Goal: Task Accomplishment & Management: Manage account settings

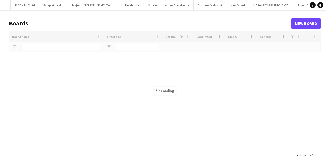
click at [3, 6] on button "Menu" at bounding box center [5, 5] width 10 height 10
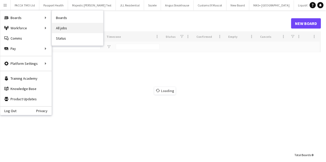
click at [54, 25] on link "All jobs" at bounding box center [77, 28] width 51 height 10
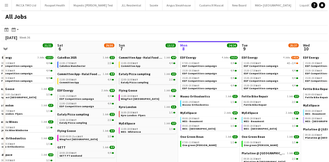
scroll to position [0, 130]
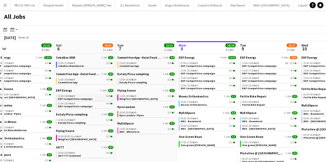
click at [99, 98] on link "11:00-15:00 BST 4/4 EDF Competition campaign" at bounding box center [85, 97] width 54 height 6
click at [4, 5] on app-icon "Menu" at bounding box center [5, 5] width 4 height 4
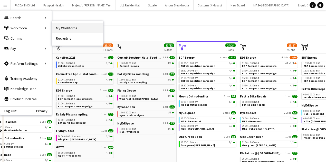
click at [62, 25] on link "My Workforce" at bounding box center [77, 28] width 51 height 10
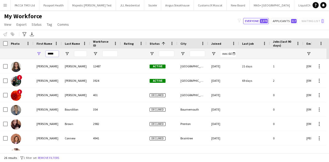
click at [51, 52] on input "*****" at bounding box center [52, 54] width 13 height 6
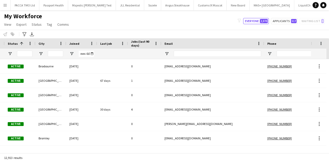
click at [0, 5] on button "Menu" at bounding box center [5, 5] width 10 height 10
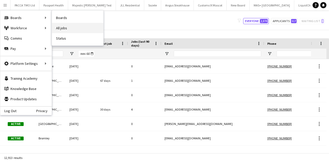
click at [64, 28] on link "All jobs" at bounding box center [77, 28] width 51 height 10
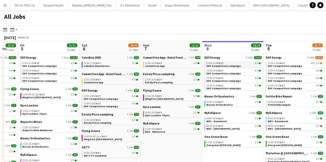
scroll to position [0, 105]
click at [111, 97] on span "EDF Competition campaign" at bounding box center [100, 98] width 34 height 3
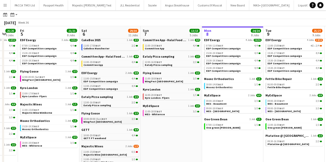
click at [104, 118] on span "BST" at bounding box center [104, 118] width 5 height 3
click at [54, 77] on div "12:00-00:00 (Sat) BST 3/3" at bounding box center [49, 77] width 54 height 3
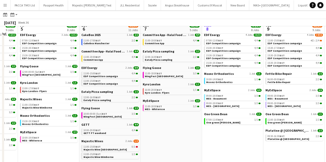
scroll to position [65, 0]
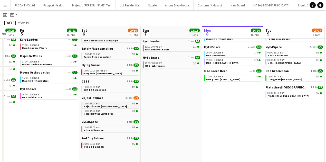
click at [126, 106] on link "11:00-15:00 BST 0/1 Majestic Wine Christchurch" at bounding box center [110, 105] width 54 height 6
click at [114, 128] on link "11:00-18:00 BST 3/3 MES - Whiterose" at bounding box center [110, 129] width 54 height 6
click at [7, 8] on button "Menu" at bounding box center [5, 5] width 10 height 10
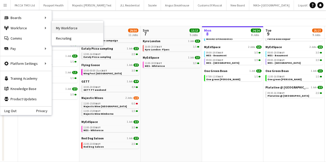
click at [65, 27] on link "My Workforce" at bounding box center [77, 28] width 51 height 10
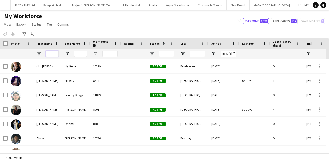
click at [51, 55] on input "First Name Filter Input" at bounding box center [52, 54] width 13 height 6
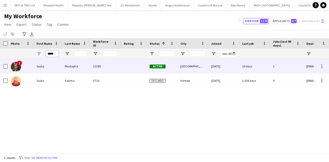
type input "*****"
click at [63, 69] on div "Mustapha" at bounding box center [76, 66] width 28 height 14
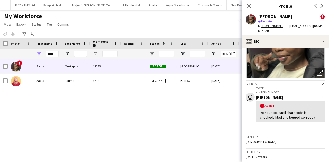
scroll to position [51, 0]
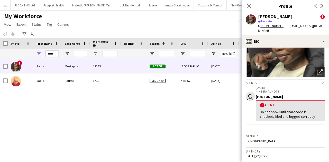
click at [52, 52] on input "*****" at bounding box center [52, 54] width 13 height 6
click at [74, 52] on input "Last Name Filter Input" at bounding box center [80, 54] width 13 height 6
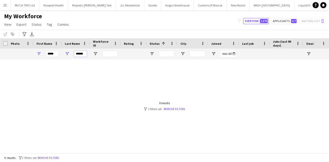
type input "******"
drag, startPoint x: 60, startPoint y: 52, endPoint x: 56, endPoint y: 53, distance: 4.4
click at [60, 52] on div "*****" at bounding box center [47, 54] width 28 height 10
click at [56, 53] on input "*****" at bounding box center [52, 54] width 13 height 6
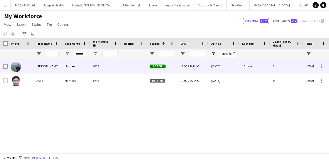
click at [73, 67] on div "Hameed" at bounding box center [76, 66] width 28 height 14
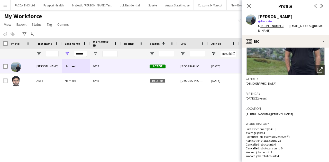
scroll to position [53, 0]
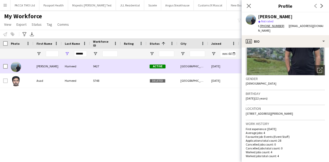
click at [88, 54] on div "******" at bounding box center [76, 54] width 28 height 10
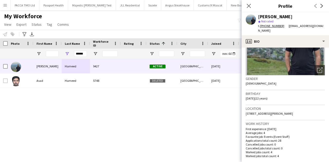
click at [88, 54] on div "******" at bounding box center [76, 54] width 28 height 10
click at [85, 53] on input "******" at bounding box center [80, 54] width 13 height 6
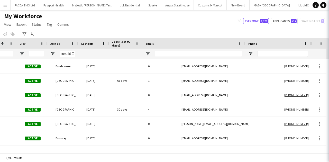
scroll to position [0, 161]
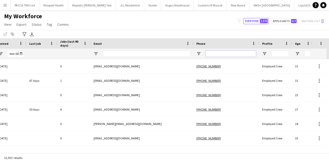
click at [212, 56] on input "Phone Filter Input" at bounding box center [230, 54] width 50 height 6
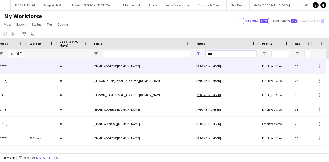
scroll to position [0, 96]
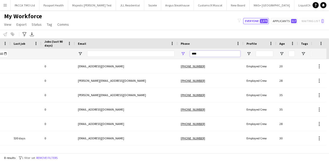
type input "****"
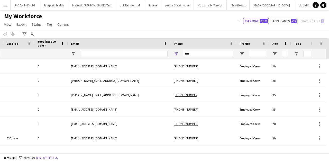
click at [242, 53] on div at bounding box center [252, 54] width 33 height 10
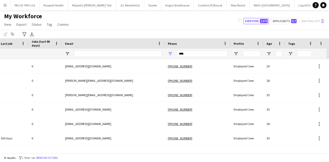
drag, startPoint x: 242, startPoint y: 53, endPoint x: 224, endPoint y: 54, distance: 18.0
click at [239, 53] on div at bounding box center [246, 54] width 33 height 10
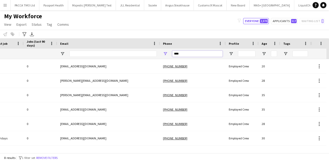
click at [214, 54] on input "****" at bounding box center [197, 54] width 50 height 6
click at [211, 54] on input "****" at bounding box center [197, 54] width 50 height 6
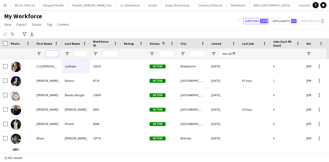
click at [51, 55] on input "First Name Filter Input" at bounding box center [52, 54] width 13 height 6
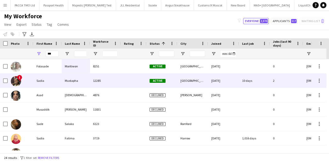
click at [55, 78] on div "Sadia" at bounding box center [47, 80] width 28 height 14
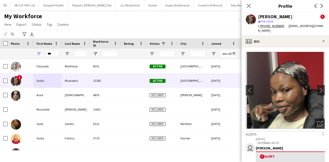
click at [47, 57] on div "***" at bounding box center [52, 54] width 13 height 10
click at [48, 54] on input "***" at bounding box center [52, 54] width 13 height 6
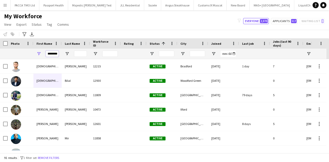
type input "********"
click at [75, 51] on input "Last Name Filter Input" at bounding box center [80, 54] width 13 height 6
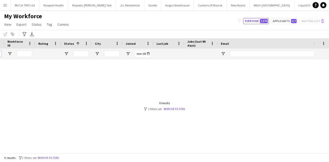
scroll to position [0, 92]
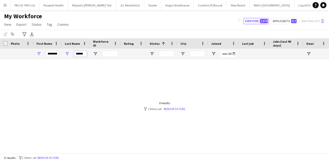
type input "******"
click at [57, 53] on input "********" at bounding box center [52, 54] width 13 height 6
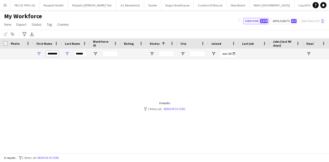
click at [57, 53] on input "********" at bounding box center [52, 54] width 13 height 6
click at [77, 55] on input "******" at bounding box center [80, 54] width 13 height 6
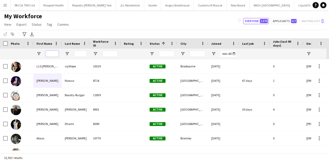
click at [55, 56] on input "First Name Filter Input" at bounding box center [52, 54] width 13 height 6
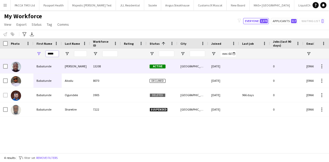
type input "*****"
click at [53, 64] on div "Babatunde" at bounding box center [47, 66] width 28 height 14
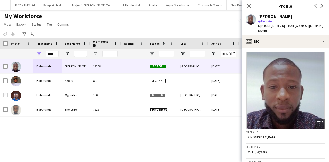
click at [266, 30] on div "Babatunde Ajayi star Not rated t. +447350157049 | simpletunde@yahoo.com" at bounding box center [284, 23] width 87 height 23
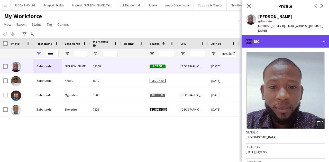
click at [265, 40] on div "profile Bio" at bounding box center [284, 41] width 87 height 12
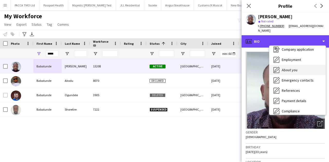
scroll to position [68, 0]
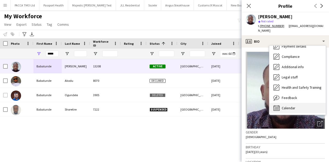
click at [278, 105] on icon "Calendar" at bounding box center [276, 108] width 6 height 6
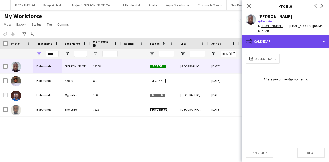
click at [275, 35] on div "calendar-full Calendar" at bounding box center [284, 41] width 87 height 12
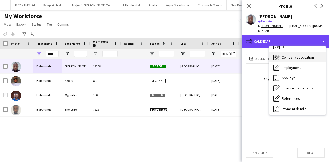
scroll to position [0, 0]
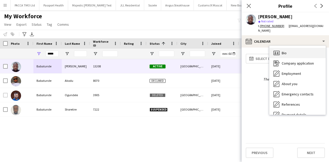
click at [286, 48] on div "Bio Bio" at bounding box center [297, 53] width 56 height 10
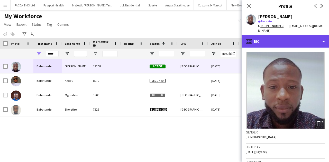
click at [284, 39] on div "profile Bio" at bounding box center [284, 41] width 87 height 12
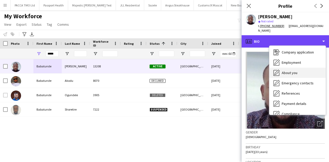
scroll to position [17, 0]
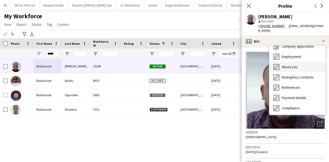
click at [285, 65] on div "About you About you" at bounding box center [297, 67] width 56 height 10
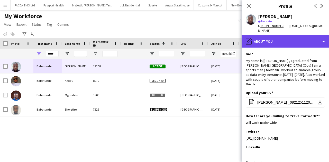
click at [281, 35] on div "pencil4 About you" at bounding box center [284, 41] width 87 height 12
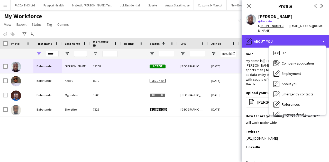
scroll to position [0, 0]
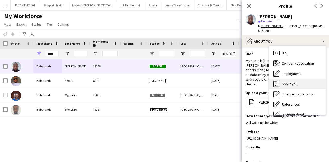
click at [297, 79] on div "About you About you" at bounding box center [297, 84] width 56 height 10
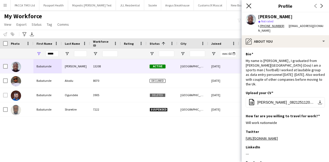
click at [247, 7] on icon "Close pop-in" at bounding box center [248, 5] width 5 height 5
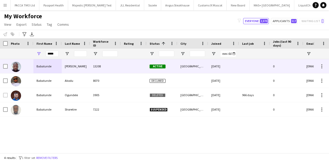
drag, startPoint x: 96, startPoint y: 63, endPoint x: 96, endPoint y: 60, distance: 3.6
click at [96, 63] on div "13208" at bounding box center [105, 66] width 31 height 14
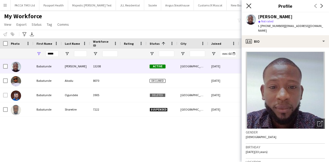
click at [249, 4] on icon "Close pop-in" at bounding box center [248, 5] width 5 height 5
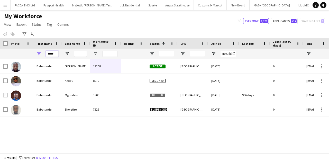
click at [49, 56] on input "*****" at bounding box center [52, 54] width 13 height 6
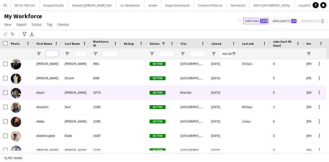
scroll to position [0, 9]
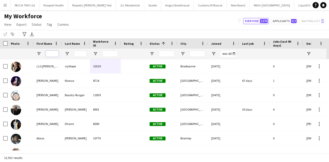
click at [55, 53] on input "First Name Filter Input" at bounding box center [52, 54] width 13 height 6
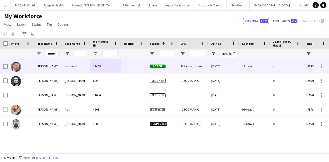
click at [81, 70] on div "Kirkwood" at bounding box center [76, 66] width 28 height 14
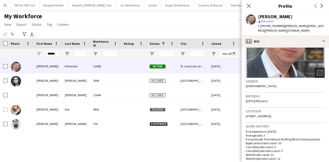
scroll to position [51, 0]
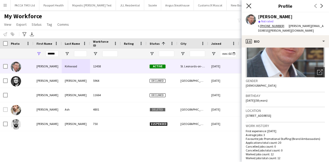
click at [249, 8] on icon "Close pop-in" at bounding box center [248, 5] width 5 height 5
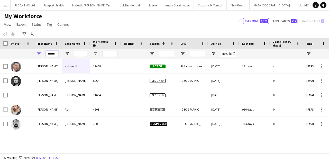
click at [53, 52] on input "******" at bounding box center [52, 54] width 13 height 6
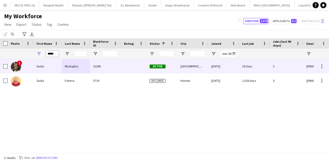
type input "*****"
drag, startPoint x: 69, startPoint y: 67, endPoint x: 70, endPoint y: 64, distance: 3.6
click at [69, 67] on div "Mustapha" at bounding box center [76, 66] width 28 height 14
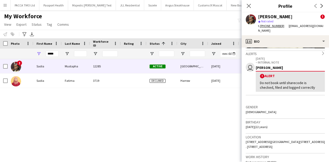
scroll to position [120, 0]
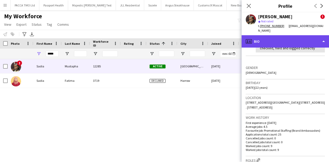
click at [281, 43] on div "profile Bio" at bounding box center [284, 41] width 87 height 12
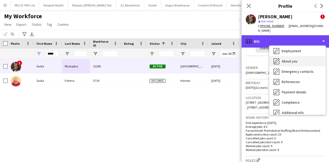
scroll to position [17, 0]
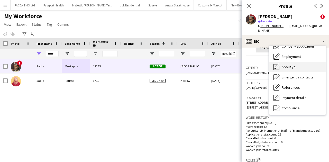
click at [293, 68] on span "About you" at bounding box center [289, 66] width 16 height 5
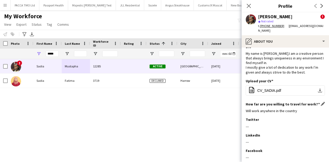
scroll to position [0, 0]
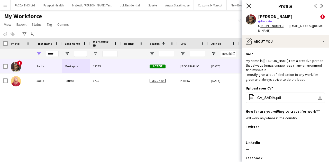
click at [246, 7] on icon "Close pop-in" at bounding box center [248, 5] width 5 height 5
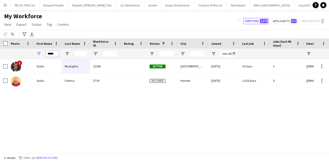
click at [48, 52] on input "*****" at bounding box center [52, 54] width 13 height 6
click at [53, 52] on input "*****" at bounding box center [52, 54] width 13 height 6
click at [51, 53] on input "*****" at bounding box center [52, 54] width 13 height 6
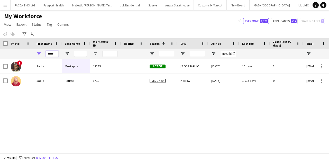
click at [51, 53] on input "*****" at bounding box center [52, 54] width 13 height 6
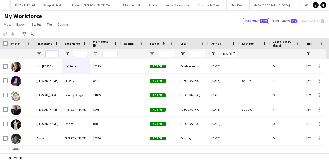
click at [51, 54] on input "First Name Filter Input" at bounding box center [52, 54] width 13 height 6
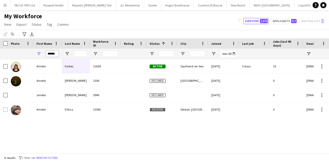
type input "******"
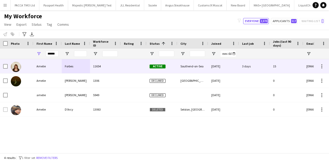
click at [54, 70] on div "Amelie" at bounding box center [47, 66] width 28 height 14
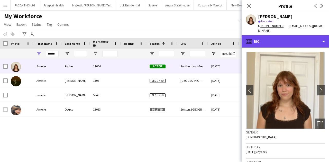
click at [280, 35] on div "profile Bio" at bounding box center [284, 41] width 87 height 12
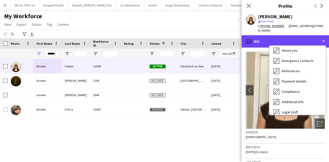
scroll to position [69, 0]
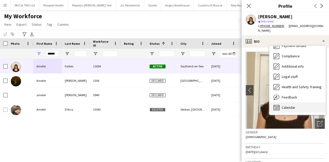
click at [288, 105] on span "Calendar" at bounding box center [288, 107] width 14 height 5
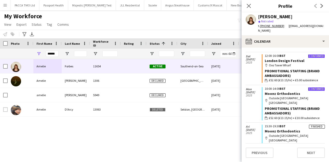
scroll to position [51, 0]
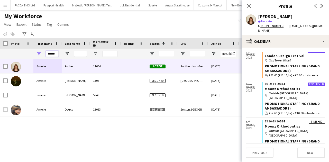
click at [56, 51] on input "******" at bounding box center [52, 54] width 13 height 6
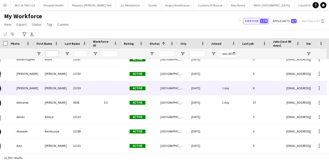
scroll to position [0, 20]
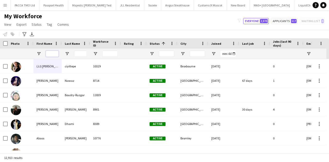
click at [53, 52] on input "First Name Filter Input" at bounding box center [52, 54] width 13 height 6
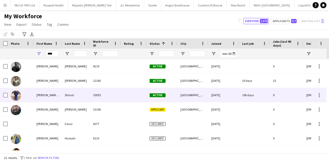
click at [56, 91] on div "Syed Taimoor Shah" at bounding box center [47, 95] width 28 height 14
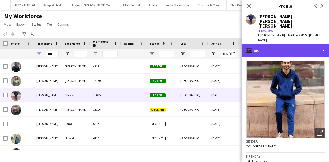
click at [265, 44] on div "profile Bio" at bounding box center [284, 50] width 87 height 12
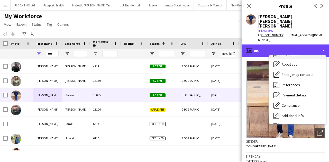
scroll to position [69, 0]
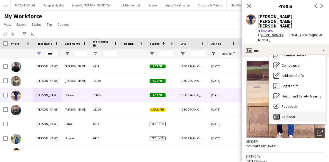
click at [286, 111] on div "Calendar Calendar" at bounding box center [297, 116] width 56 height 10
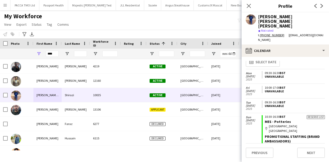
scroll to position [0, 0]
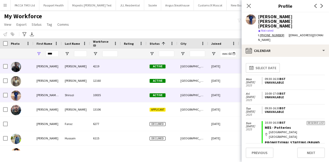
click at [62, 68] on div "Ali" at bounding box center [76, 66] width 28 height 14
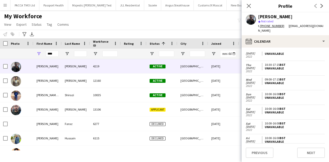
scroll to position [194, 0]
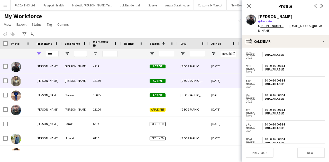
click at [60, 75] on div "Syed" at bounding box center [47, 80] width 28 height 14
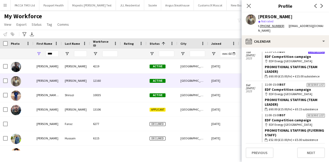
scroll to position [359, 0]
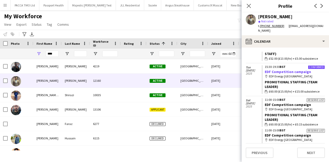
click at [281, 72] on app-crew-calendar-job-card "Confirmed 15:30-19:30 BST EDF Competition campaign map-marker EDF Energy Birmin…" at bounding box center [292, 79] width 63 height 29
click at [281, 71] on link "EDF Competition campaign" at bounding box center [287, 71] width 46 height 5
click at [49, 52] on input "****" at bounding box center [52, 54] width 13 height 6
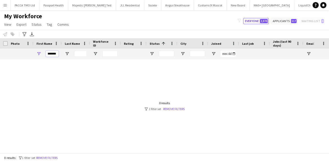
scroll to position [0, 0]
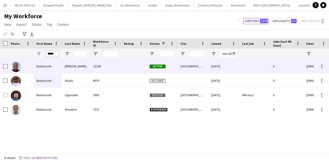
type input "*****"
click at [52, 70] on div "Babatunde" at bounding box center [47, 66] width 28 height 14
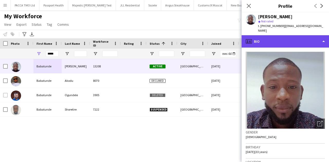
click at [275, 40] on div "profile Bio" at bounding box center [284, 41] width 87 height 12
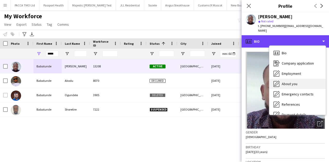
scroll to position [69, 0]
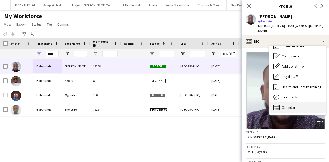
click at [307, 102] on div "Calendar Calendar" at bounding box center [297, 107] width 56 height 10
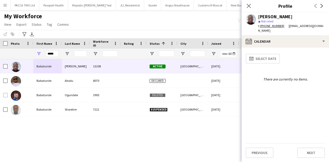
click at [245, 6] on div "Close pop-in" at bounding box center [248, 6] width 14 height 12
click at [54, 54] on input "*****" at bounding box center [52, 54] width 13 height 6
click at [8, 6] on button "Menu" at bounding box center [5, 5] width 10 height 10
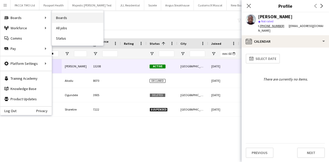
click at [63, 21] on link "Boards" at bounding box center [77, 18] width 51 height 10
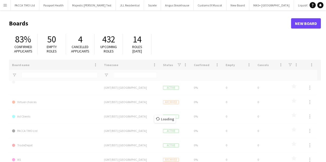
type input "*****"
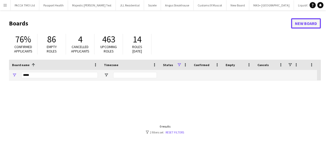
click at [311, 23] on link "New Board" at bounding box center [306, 23] width 30 height 10
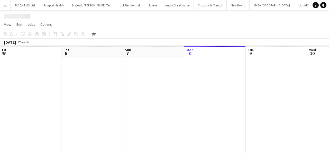
scroll to position [0, 123]
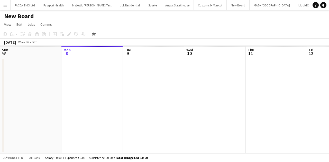
scroll to position [0, 2562]
click at [30, 17] on h1 "New Board" at bounding box center [19, 16] width 30 height 8
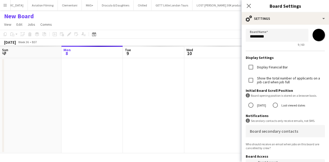
click at [30, 17] on h1 "New Board" at bounding box center [19, 16] width 30 height 8
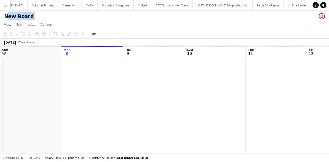
click at [30, 17] on h1 "New Board" at bounding box center [19, 16] width 30 height 8
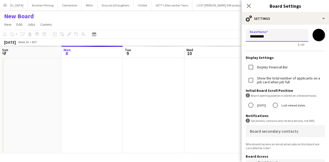
click at [270, 36] on input "*********" at bounding box center [276, 35] width 63 height 13
type input "*****"
click at [201, 24] on app-page-menu "View Day view expanded Day view collapsed Month view Date picker Jump to today …" at bounding box center [164, 25] width 329 height 10
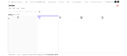
scroll to position [0, 158]
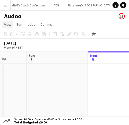
drag, startPoint x: 17, startPoint y: 29, endPoint x: 7, endPoint y: 23, distance: 10.8
click at [17, 29] on app-page-menu "View Day view expanded Day view collapsed Month view Date picker Jump to today …" at bounding box center [64, 25] width 129 height 10
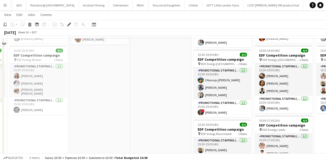
scroll to position [154, 0]
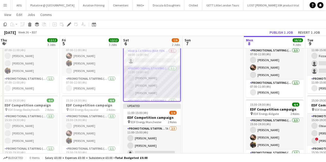
scroll to position [0, 124]
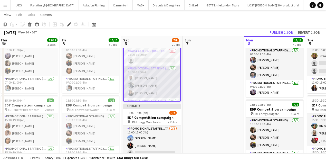
click at [130, 91] on app-user-avatar at bounding box center [131, 93] width 6 height 6
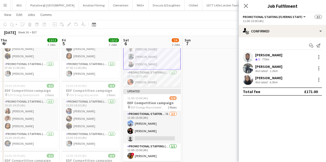
scroll to position [0, 0]
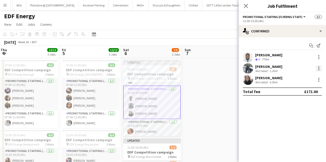
click at [319, 69] on div at bounding box center [319, 68] width 6 height 6
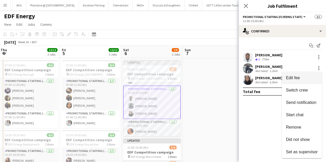
click at [307, 76] on span "Edit fee" at bounding box center [302, 77] width 32 height 5
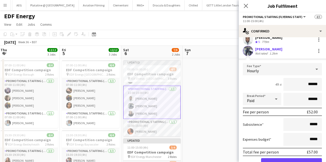
scroll to position [34, 0]
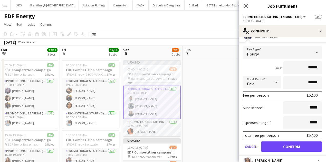
click at [274, 84] on icon at bounding box center [276, 82] width 6 height 10
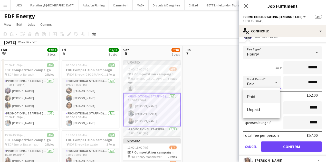
click at [255, 67] on div at bounding box center [163, 81] width 326 height 162
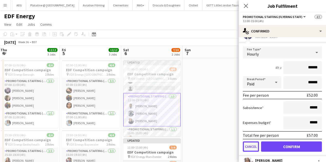
click at [253, 145] on button "Cancel" at bounding box center [251, 146] width 16 height 10
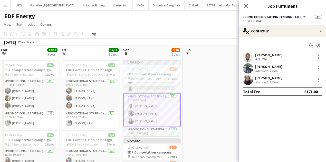
scroll to position [0, 0]
click at [242, 6] on div "Close pop-in" at bounding box center [246, 6] width 14 height 12
click at [248, 6] on app-icon "Close pop-in" at bounding box center [245, 5] width 7 height 7
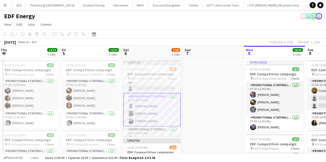
click at [308, 41] on div "Publish 1 job Revert 1 job" at bounding box center [294, 42] width 63 height 7
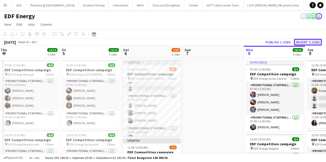
click at [308, 41] on button "Revert 2 jobs" at bounding box center [308, 42] width 28 height 7
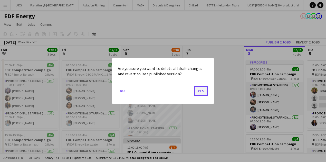
click at [204, 90] on button "Yes" at bounding box center [201, 91] width 14 height 10
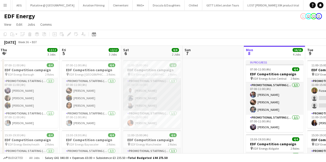
click at [163, 89] on app-card-role "Promotional Staffing (Flyering Staff) 3/3 11:00-15:00 (4h) Hammed Yakub Saif Ha…" at bounding box center [152, 94] width 58 height 32
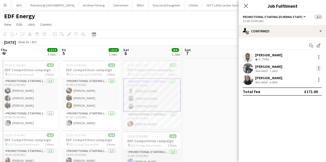
click at [318, 67] on div at bounding box center [319, 68] width 6 height 6
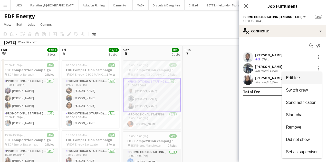
click at [297, 81] on button "Edit fee" at bounding box center [302, 78] width 40 height 12
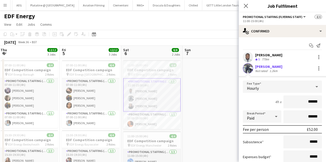
click at [271, 116] on div at bounding box center [276, 116] width 10 height 10
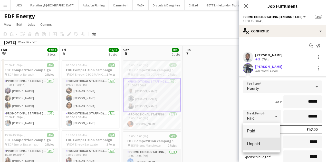
drag, startPoint x: 257, startPoint y: 147, endPoint x: 283, endPoint y: 130, distance: 32.0
click at [257, 147] on mat-option "Unpaid" at bounding box center [261, 143] width 37 height 13
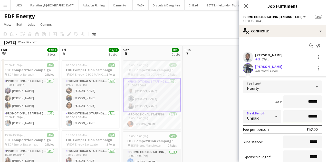
click at [302, 115] on input "******" at bounding box center [302, 116] width 39 height 13
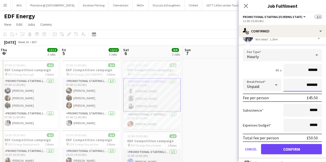
scroll to position [34, 0]
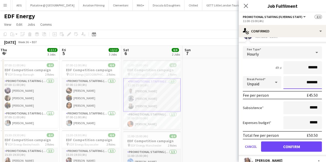
type input "*******"
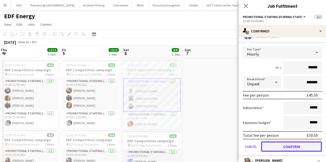
click at [289, 146] on button "Confirm" at bounding box center [291, 146] width 61 height 10
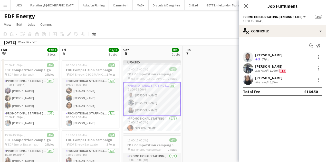
scroll to position [0, 0]
click at [318, 81] on div at bounding box center [318, 81] width 1 height 1
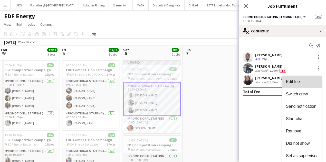
click at [300, 82] on span "Edit fee" at bounding box center [302, 81] width 32 height 5
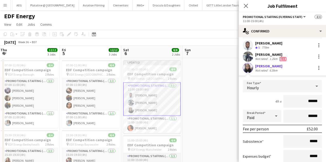
scroll to position [17, 0]
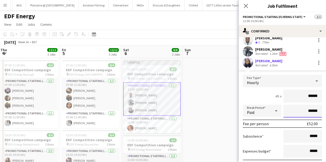
click at [300, 112] on input "******" at bounding box center [302, 111] width 39 height 13
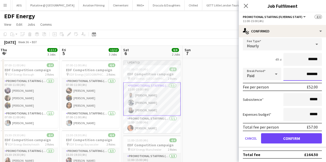
scroll to position [54, 0]
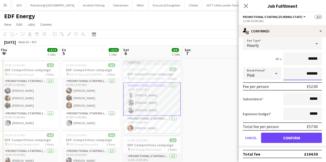
type input "*******"
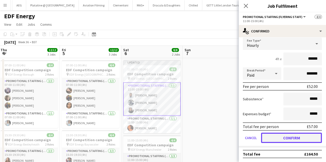
click at [295, 139] on button "Confirm" at bounding box center [291, 137] width 61 height 10
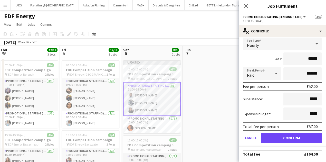
scroll to position [0, 0]
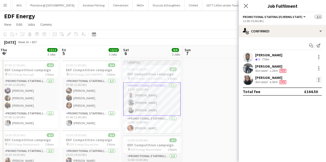
click at [321, 77] on div at bounding box center [319, 80] width 6 height 6
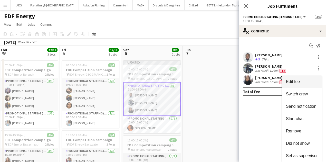
click at [306, 81] on span "Edit fee" at bounding box center [302, 81] width 32 height 5
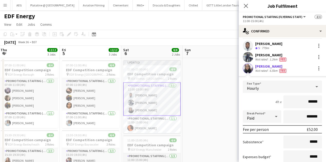
scroll to position [17, 0]
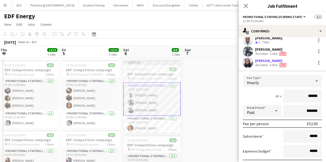
click at [268, 113] on div "Paid" at bounding box center [257, 111] width 28 height 12
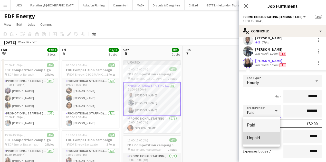
click at [262, 135] on mat-option "Unpaid" at bounding box center [261, 137] width 37 height 13
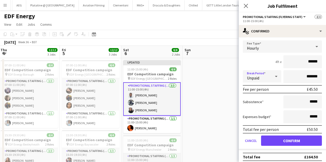
scroll to position [54, 0]
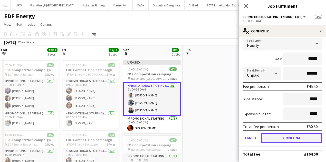
click at [288, 136] on button "Confirm" at bounding box center [291, 137] width 61 height 10
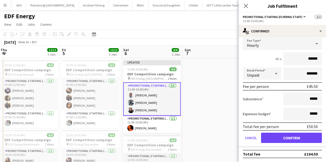
scroll to position [0, 0]
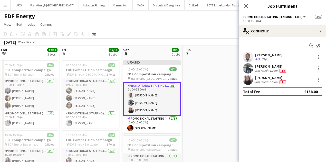
click at [251, 6] on div "Close pop-in" at bounding box center [246, 6] width 14 height 12
click at [246, 6] on icon at bounding box center [245, 5] width 5 height 5
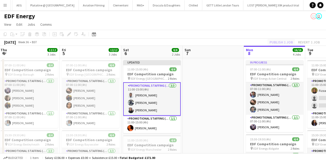
click at [282, 41] on div "Publish 1 job Revert 1 job" at bounding box center [294, 42] width 63 height 7
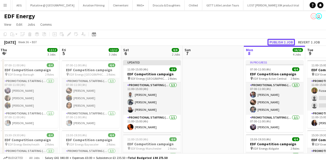
click at [280, 42] on button "Publish 1 job" at bounding box center [281, 42] width 27 height 7
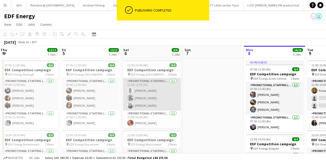
click at [176, 90] on app-card-role "Promotional Staffing (Flyering Staff) 3/3 11:00-15:00 (4h) Hammed Yakub Saif Ha…" at bounding box center [152, 94] width 58 height 32
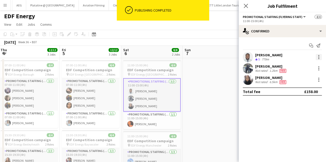
click at [321, 55] on div at bounding box center [319, 57] width 6 height 6
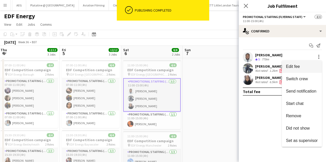
click at [299, 65] on span "Edit fee" at bounding box center [293, 66] width 14 height 4
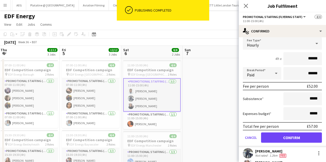
scroll to position [34, 0]
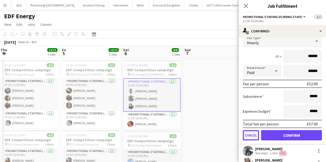
click at [254, 137] on button "Cancel" at bounding box center [251, 135] width 16 height 10
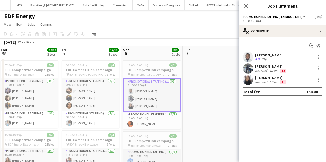
scroll to position [0, 0]
click at [319, 65] on div at bounding box center [319, 68] width 6 height 6
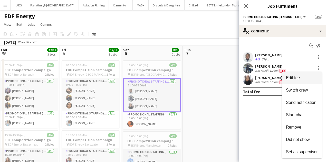
click at [290, 79] on span "Edit fee" at bounding box center [293, 77] width 14 height 4
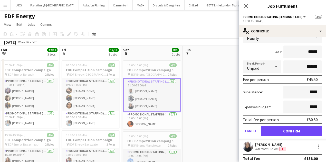
scroll to position [51, 0]
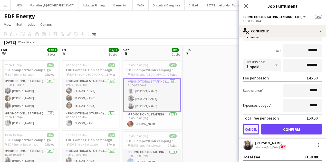
click at [255, 129] on button "Cancel" at bounding box center [251, 129] width 16 height 10
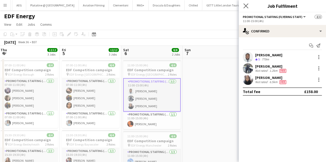
click at [246, 3] on app-icon "Close pop-in" at bounding box center [245, 5] width 7 height 7
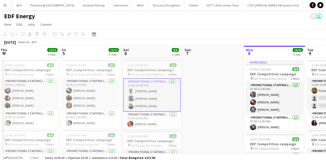
click at [135, 27] on app-page-menu "View Day view expanded Day view collapsed Month view Date picker Jump to today …" at bounding box center [163, 25] width 326 height 10
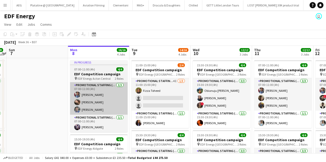
scroll to position [0, 239]
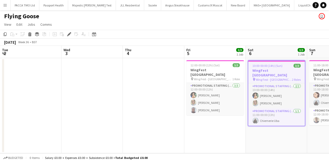
scroll to position [0, 177]
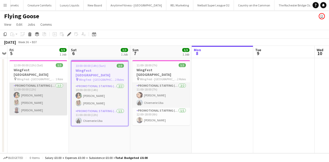
click at [42, 98] on app-card-role "Promotional Staffing (Brand Ambassadors) 3/3 12:00-00:00 (12h) Catalina Tobar Z…" at bounding box center [39, 99] width 58 height 32
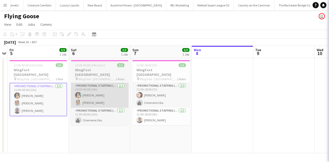
scroll to position [0, 1307]
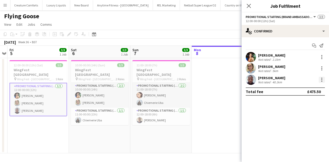
click at [320, 78] on div at bounding box center [321, 80] width 6 height 6
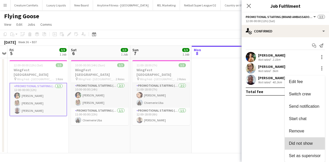
click at [298, 145] on span "Did not show" at bounding box center [301, 143] width 24 height 4
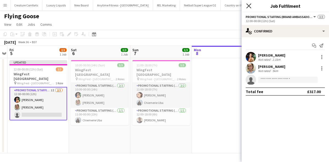
click at [250, 6] on icon "Close pop-in" at bounding box center [248, 5] width 5 height 5
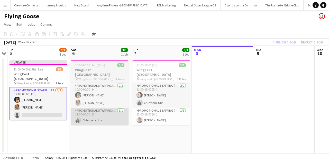
click at [128, 113] on app-date-cell "10:00-00:00 (14h) (Sun) 3/3 WingFest Bristol pin Wing Fest - Bristol 2 Roles Pr…" at bounding box center [99, 105] width 61 height 95
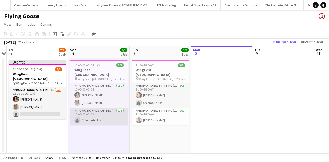
click at [119, 108] on app-card-role "Promotional Staffing (Brand Ambassadors) 1/1 11:00-00:00 (13h) Chiemerie Uba" at bounding box center [99, 116] width 58 height 17
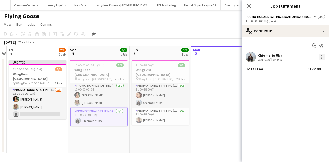
click at [321, 59] on div at bounding box center [321, 58] width 1 height 1
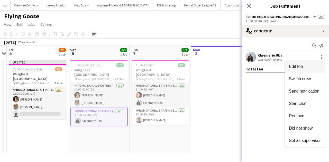
click at [305, 65] on span "Edit fee" at bounding box center [305, 66] width 32 height 5
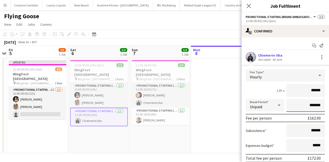
click at [305, 105] on input "*******" at bounding box center [305, 105] width 39 height 13
click at [306, 104] on input "*******" at bounding box center [305, 105] width 39 height 13
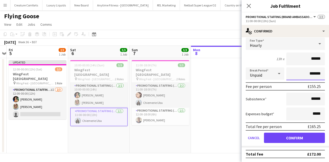
type input "*******"
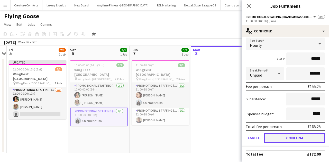
click at [292, 137] on button "Confirm" at bounding box center [294, 137] width 61 height 10
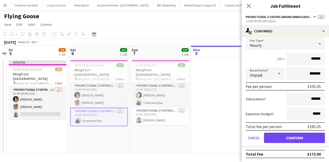
scroll to position [0, 0]
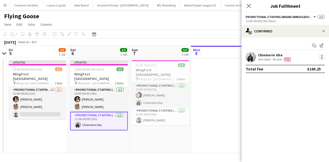
click at [322, 56] on div at bounding box center [321, 56] width 1 height 1
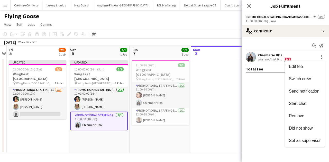
drag, startPoint x: 271, startPoint y: 97, endPoint x: 267, endPoint y: 77, distance: 21.2
click at [269, 91] on div at bounding box center [164, 81] width 329 height 162
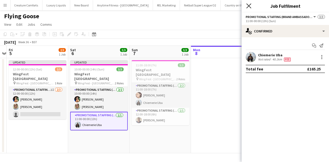
click at [248, 4] on icon "Close pop-in" at bounding box center [248, 5] width 5 height 5
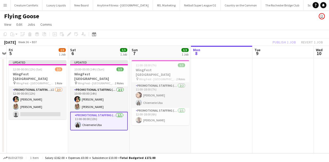
click at [292, 41] on div "Publish 1 job Revert 1 job" at bounding box center [297, 42] width 63 height 7
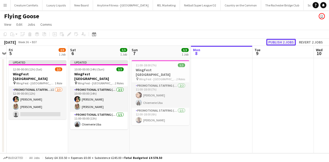
click at [290, 42] on button "Publish 2 jobs" at bounding box center [281, 42] width 30 height 7
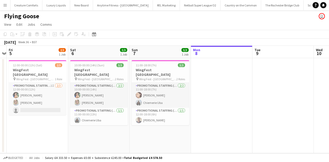
click at [5, 5] on app-icon "Menu" at bounding box center [5, 5] width 4 height 4
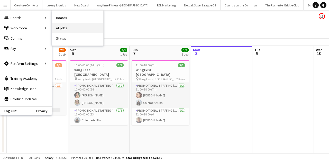
click at [65, 26] on link "All jobs" at bounding box center [77, 28] width 51 height 10
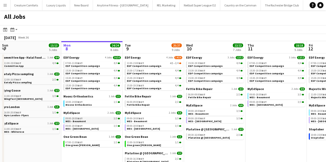
click at [92, 117] on link "09:00-18:00 BST 3/3 MES - Beaumont" at bounding box center [92, 120] width 54 height 6
click at [97, 120] on link "09:00-18:00 BST 3/3 MES - Beaumont" at bounding box center [92, 120] width 54 height 6
click at [90, 126] on div "09:00-18:00 BST 3/3" at bounding box center [92, 126] width 54 height 3
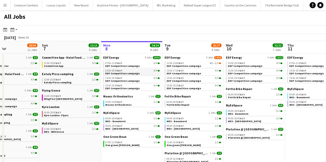
click at [140, 71] on div "15:30-19:30 BST 4/4" at bounding box center [132, 70] width 54 height 3
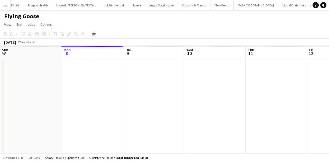
scroll to position [0, 107]
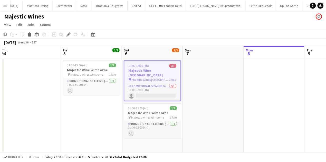
scroll to position [0, 177]
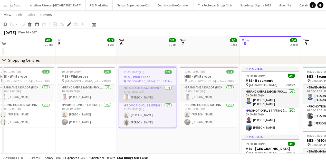
scroll to position [0, 194]
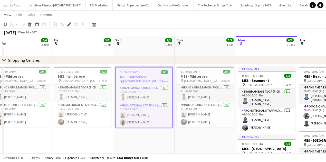
drag, startPoint x: 156, startPoint y: 76, endPoint x: 156, endPoint y: 80, distance: 4.1
click at [156, 78] on h3 "MES - Whiterose" at bounding box center [144, 76] width 56 height 5
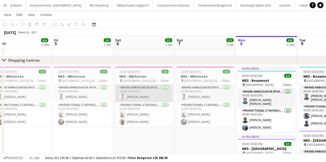
click at [155, 90] on app-card-role "Brand Ambassador (Pick up) [DATE] 11:00-18:00 (7h) [PERSON_NAME]" at bounding box center [144, 92] width 58 height 17
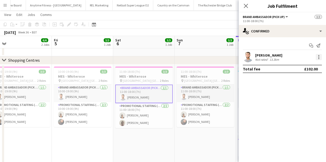
click at [318, 58] on div at bounding box center [319, 57] width 6 height 6
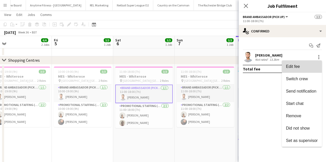
click at [291, 69] on button "Edit fee" at bounding box center [302, 66] width 40 height 12
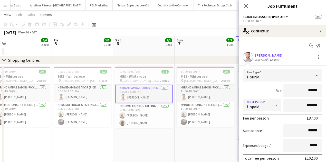
click at [267, 105] on div "Unpaid" at bounding box center [257, 105] width 28 height 12
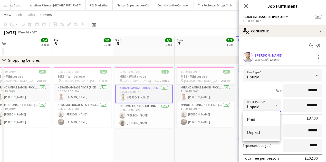
click at [260, 89] on div at bounding box center [163, 81] width 326 height 162
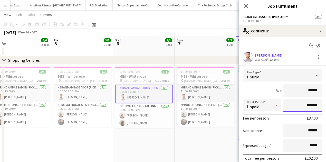
drag, startPoint x: 306, startPoint y: 104, endPoint x: 302, endPoint y: 104, distance: 3.1
click at [302, 104] on input "*******" at bounding box center [302, 105] width 39 height 13
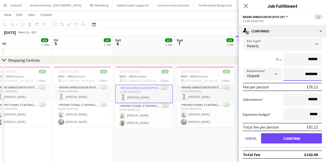
scroll to position [32, 0]
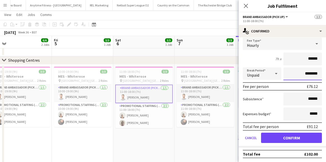
type input "********"
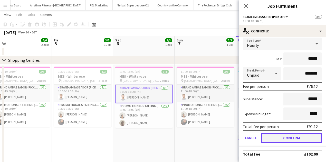
click at [288, 136] on button "Confirm" at bounding box center [291, 137] width 61 height 10
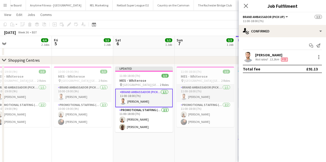
scroll to position [0, 0]
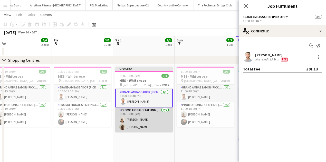
click at [150, 108] on app-card-role "Promotional Staffing (Brand Ambassadors) [DATE] 11:00-18:00 (7h) [PERSON_NAME]" at bounding box center [144, 119] width 58 height 25
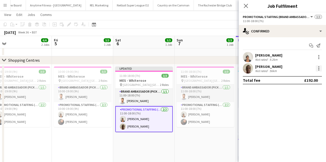
click at [318, 66] on div at bounding box center [319, 68] width 6 height 6
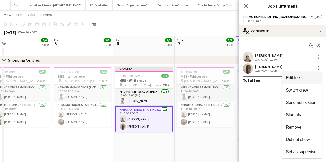
click at [295, 79] on span "Edit fee" at bounding box center [293, 77] width 14 height 4
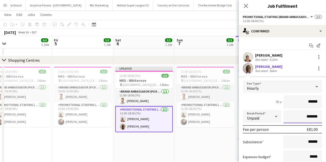
click at [303, 117] on input "*******" at bounding box center [302, 116] width 39 height 13
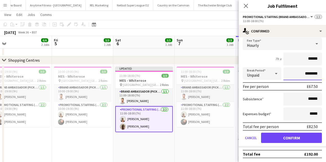
type input "********"
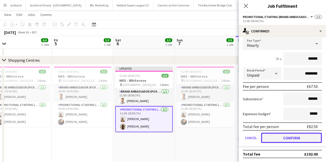
click at [298, 138] on button "Confirm" at bounding box center [291, 137] width 61 height 10
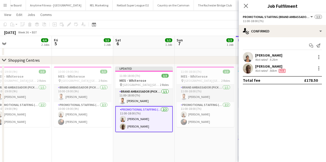
scroll to position [0, 0]
click at [320, 58] on div at bounding box center [319, 57] width 6 height 6
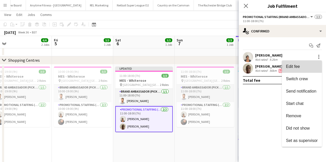
click at [307, 70] on button "Edit fee" at bounding box center [302, 66] width 40 height 12
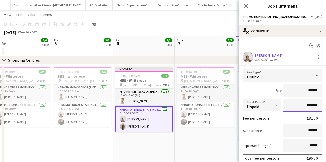
click at [302, 106] on input "*******" at bounding box center [302, 105] width 39 height 13
click at [303, 105] on input "*******" at bounding box center [302, 105] width 39 height 13
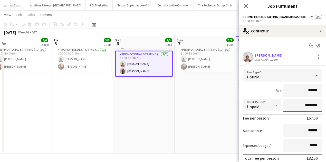
scroll to position [43, 0]
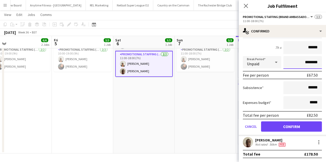
type input "********"
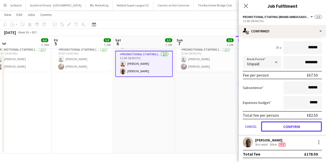
click at [294, 128] on button "Confirm" at bounding box center [291, 126] width 61 height 10
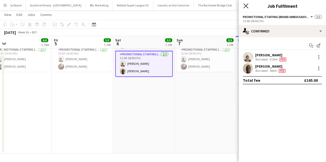
click at [244, 6] on icon "Close pop-in" at bounding box center [245, 5] width 5 height 5
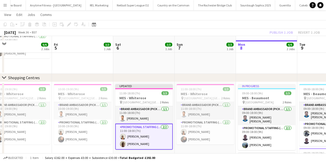
scroll to position [89, 0]
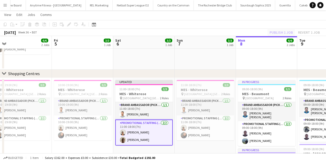
click at [286, 34] on div "Publish 1 job Revert 1 job" at bounding box center [294, 32] width 63 height 7
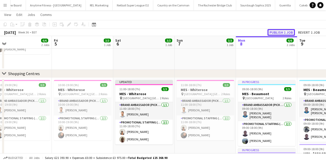
click at [285, 33] on button "Publish 1 job" at bounding box center [281, 32] width 27 height 7
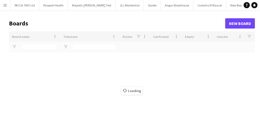
type input "*****"
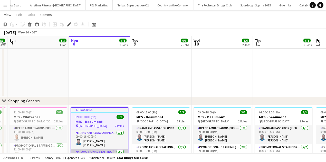
scroll to position [62, 0]
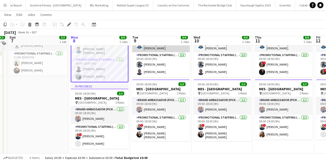
scroll to position [103, 0]
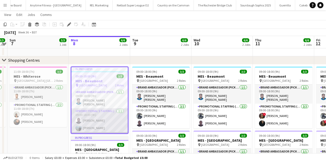
click at [106, 118] on app-card-role "Promotional Staffing (Brand Ambassadors) [DATE] 09:00-18:00 (9h) [PERSON_NAME] …" at bounding box center [99, 120] width 56 height 25
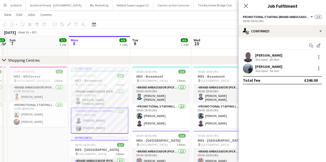
click at [261, 68] on div "[PERSON_NAME]" at bounding box center [268, 66] width 27 height 5
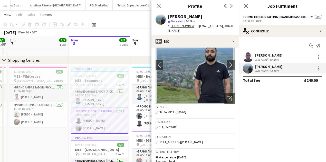
scroll to position [17, 0]
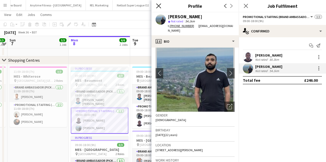
click at [159, 7] on icon "Close pop-in" at bounding box center [158, 5] width 5 height 5
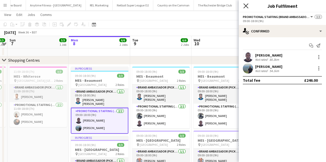
click at [245, 7] on icon at bounding box center [245, 5] width 5 height 5
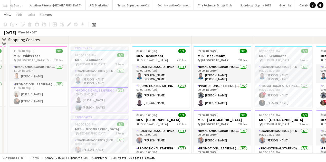
scroll to position [154, 0]
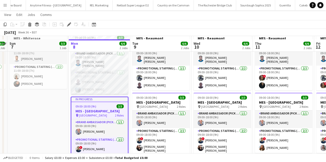
scroll to position [158, 0]
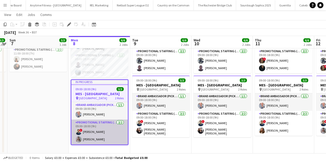
click at [102, 130] on app-card-role "Promotional Staffing (Brand Ambassadors) 2/2 09:00-18:00 (9h) ! Ghulam Murtaza …" at bounding box center [99, 131] width 56 height 25
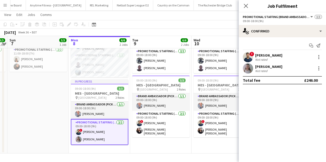
click at [275, 56] on div "Ghulam Murtaza" at bounding box center [268, 55] width 27 height 5
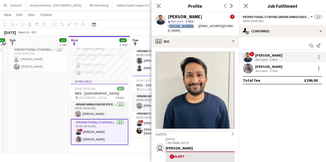
drag, startPoint x: 170, startPoint y: 26, endPoint x: 196, endPoint y: 29, distance: 25.6
click at [190, 26] on span "t. +447445740708" at bounding box center [183, 26] width 31 height 4
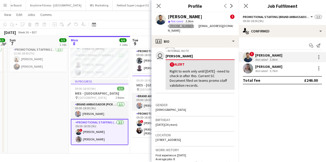
scroll to position [92, 0]
click at [157, 4] on icon "Close pop-in" at bounding box center [158, 5] width 5 height 5
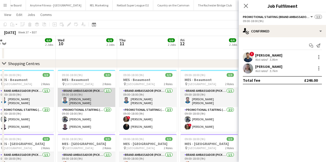
scroll to position [0, 128]
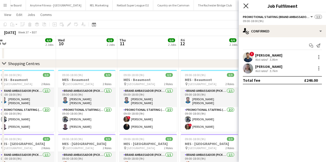
click at [243, 6] on icon "Close pop-in" at bounding box center [245, 5] width 5 height 5
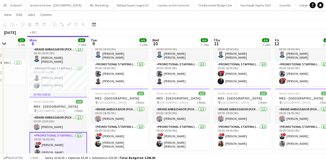
scroll to position [0, 189]
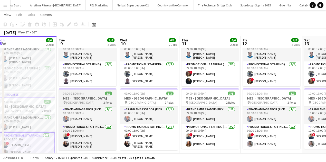
click at [79, 96] on h3 "MES - Southside" at bounding box center [88, 98] width 58 height 5
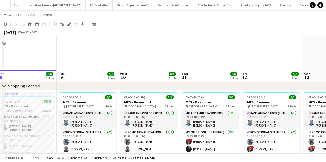
scroll to position [76, 0]
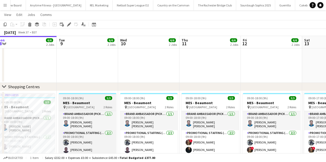
click at [76, 97] on span "09:00-18:00 (9h)" at bounding box center [73, 98] width 21 height 4
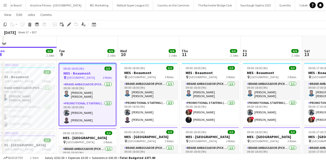
scroll to position [120, 0]
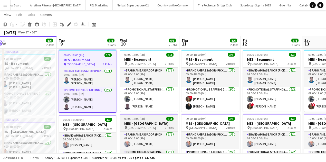
click at [154, 117] on div "09:00-18:00 (9h) 3/3" at bounding box center [149, 119] width 58 height 4
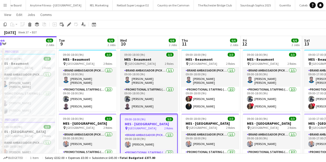
click at [150, 56] on app-job-card "09:00-18:00 (9h) 3/3 MES - Beaumont pin Beaumont Shopping Centre 2 Roles Brand …" at bounding box center [149, 81] width 58 height 62
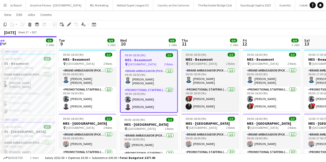
scroll to position [0, 188]
click at [203, 59] on h3 "MES - Beaumont" at bounding box center [211, 59] width 58 height 5
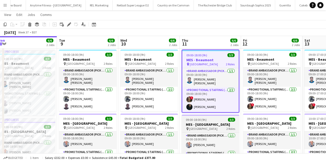
click at [205, 118] on span "09:00-18:00 (9h)" at bounding box center [196, 120] width 21 height 4
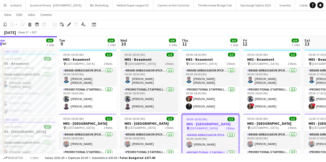
click at [154, 59] on h3 "MES - Beaumont" at bounding box center [149, 59] width 58 height 5
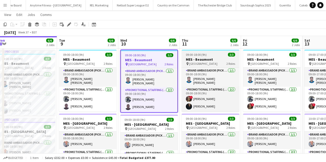
click at [207, 53] on div "09:00-18:00 (9h) 3/3" at bounding box center [211, 55] width 58 height 4
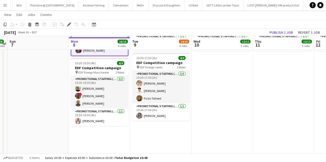
scroll to position [217, 0]
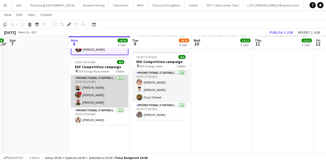
click at [106, 96] on app-card-role "Promotional Staffing (Flyering Staff) [DATE] 15:30-19:30 (4h) [PERSON_NAME] ! […" at bounding box center [100, 91] width 58 height 32
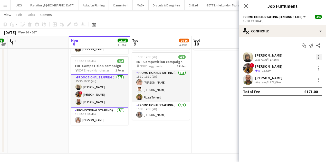
click at [318, 59] on div at bounding box center [319, 57] width 6 height 6
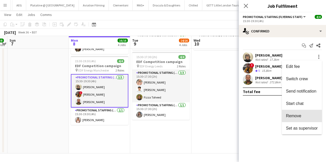
click at [305, 116] on span "Remove" at bounding box center [302, 115] width 32 height 5
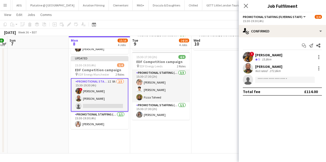
click at [244, 5] on icon at bounding box center [246, 6] width 4 height 4
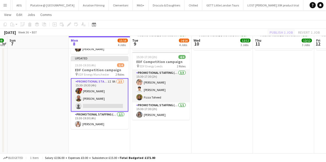
drag, startPoint x: 292, startPoint y: 32, endPoint x: 284, endPoint y: 33, distance: 8.0
click at [292, 32] on div "Publish 1 job Revert 1 job" at bounding box center [294, 32] width 63 height 7
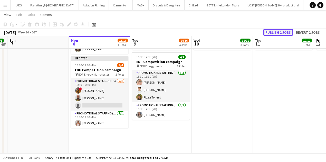
click at [284, 33] on button "Publish 2 jobs" at bounding box center [278, 32] width 30 height 7
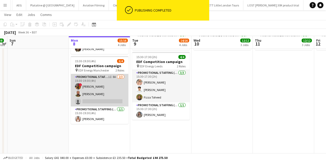
click at [118, 88] on app-card-role "Promotional Staffing (Flyering Staff) 1I 8A [DATE] 15:30-19:30 (4h) ! [PERSON_N…" at bounding box center [100, 90] width 58 height 32
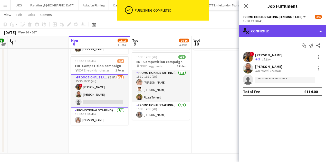
click at [293, 35] on div "single-neutral-actions-check-2 Confirmed" at bounding box center [282, 31] width 87 height 12
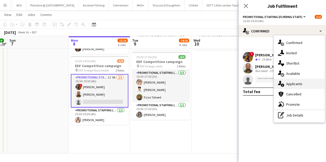
click at [296, 83] on span "Applicants" at bounding box center [294, 83] width 16 height 5
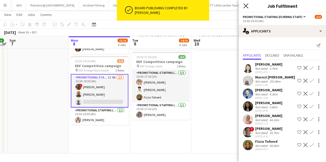
click at [246, 4] on icon "Close pop-in" at bounding box center [245, 5] width 5 height 5
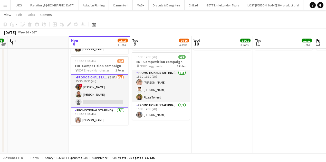
click at [102, 89] on app-card-role "Promotional Staffing (Flyering Staff) 1I 8A [DATE] 15:30-19:30 (4h) ! [PERSON_N…" at bounding box center [100, 90] width 58 height 33
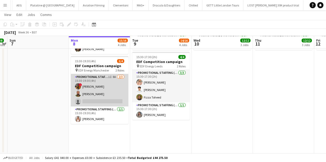
click at [103, 88] on app-card-role "Promotional Staffing (Flyering Staff) 1I 8A 2/3 15:30-19:30 (4h) ! Sean Porter …" at bounding box center [100, 90] width 58 height 32
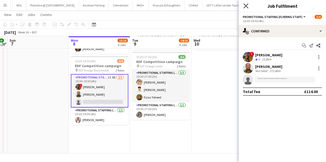
click at [246, 5] on icon "Close pop-in" at bounding box center [245, 5] width 5 height 5
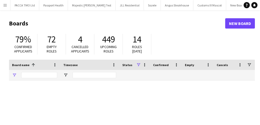
type input "*****"
click at [29, 77] on input "*****" at bounding box center [39, 75] width 36 height 6
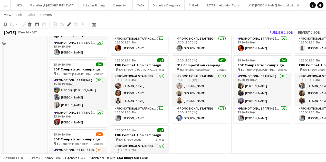
scroll to position [171, 0]
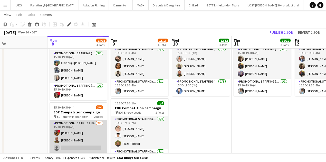
click at [89, 145] on app-card-role "Promotional Staffing (Flyering Staff) 1I 8A [DATE] 15:30-19:30 (4h) ! [PERSON_N…" at bounding box center [79, 136] width 58 height 32
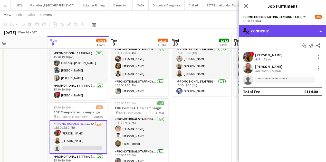
click at [289, 32] on div "single-neutral-actions-check-2 Confirmed" at bounding box center [282, 31] width 87 height 12
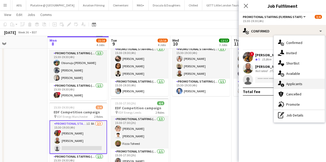
click at [288, 81] on div "single-neutral-actions-information Applicants" at bounding box center [299, 84] width 51 height 10
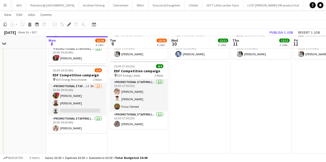
scroll to position [208, 0]
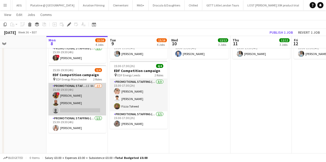
click at [90, 90] on app-card-role "Promotional Staffing (Flyering Staff) 1I 8A [DATE] 15:30-19:30 (4h) ! [PERSON_N…" at bounding box center [78, 99] width 58 height 32
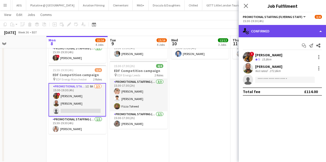
click at [264, 27] on div "single-neutral-actions-check-2 Confirmed" at bounding box center [282, 31] width 87 height 12
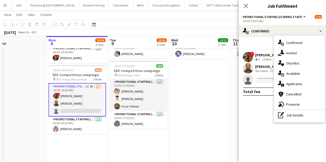
click at [294, 83] on span "Applicants" at bounding box center [294, 83] width 16 height 5
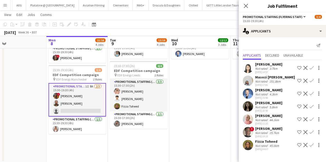
click at [251, 143] on app-user-avatar at bounding box center [248, 145] width 10 height 10
click at [285, 134] on div "! Gino Boateng Not rated 25.7km 01-09-2025 14:19 Shortlist crew Decline Confirm" at bounding box center [282, 132] width 87 height 12
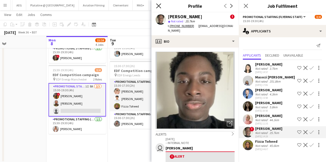
click at [159, 6] on icon at bounding box center [158, 5] width 5 height 5
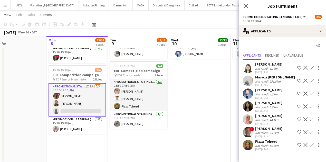
click at [245, 9] on app-icon "Close pop-in" at bounding box center [245, 5] width 7 height 7
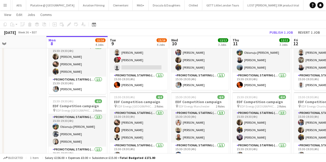
click at [264, 62] on app-card-role "Promotional Staffing (Flyering Staff) 3/3 15:30-19:30 (4h) Obianuju Rosemary Of…" at bounding box center [262, 56] width 58 height 32
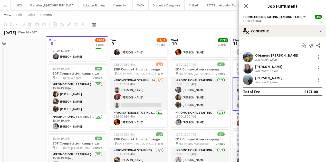
scroll to position [70, 0]
click at [248, 7] on icon at bounding box center [245, 5] width 5 height 5
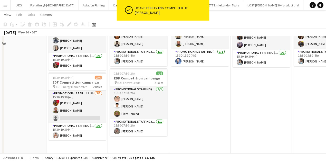
scroll to position [201, 0]
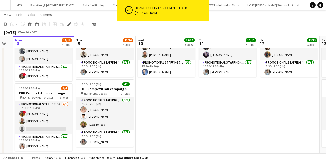
scroll to position [217, 0]
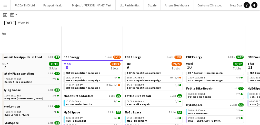
scroll to position [38, 0]
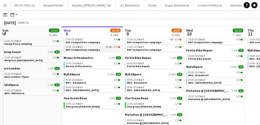
click at [74, 49] on span "EDF Competition campaign" at bounding box center [83, 49] width 34 height 3
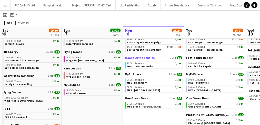
click at [131, 59] on span "Moonz Orthodontics" at bounding box center [140, 58] width 30 height 4
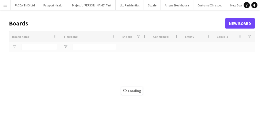
type input "*****"
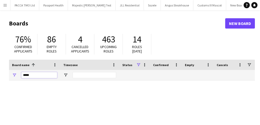
click at [25, 73] on input "*****" at bounding box center [39, 75] width 36 height 6
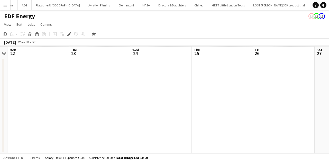
scroll to position [0, 2510]
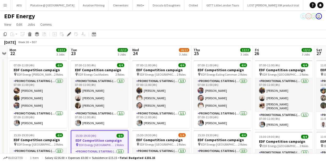
click at [4, 7] on button "Menu" at bounding box center [5, 5] width 10 height 10
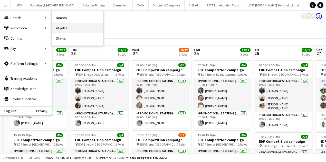
click at [63, 26] on link "All jobs" at bounding box center [77, 28] width 51 height 10
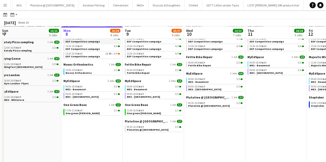
scroll to position [34, 0]
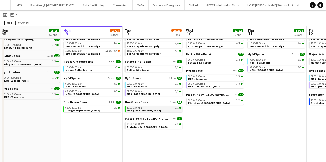
click at [130, 107] on span "11:00-16:00 BST" at bounding box center [135, 107] width 17 height 3
click at [162, 129] on div "Platatine @ Olympia 1 Job 2/2 09:30-16:30 BST 2/2 Platatine @ Olympia" at bounding box center [154, 122] width 58 height 13
click at [161, 125] on div "09:30-16:30 BST 2/2" at bounding box center [154, 124] width 54 height 3
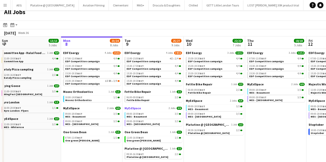
scroll to position [0, 0]
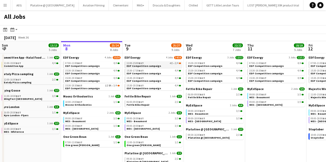
click at [149, 63] on div "11:00-15:00 BST 4I • 2/4" at bounding box center [154, 63] width 54 height 3
click at [72, 119] on span "MES - Beaumont" at bounding box center [75, 120] width 21 height 3
click at [92, 81] on span "EDF Competition campaign" at bounding box center [82, 80] width 34 height 3
click at [86, 119] on div "09:00-18:00 BST 3/3" at bounding box center [92, 118] width 54 height 3
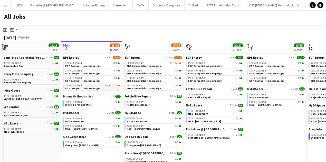
click at [82, 89] on span "EDF Competition campaign" at bounding box center [82, 88] width 34 height 3
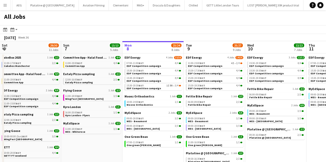
scroll to position [0, 126]
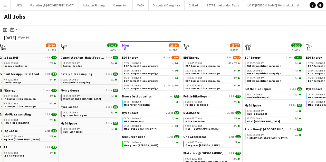
click at [76, 97] on span "BST" at bounding box center [77, 95] width 5 height 3
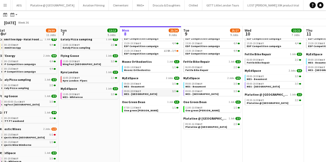
click at [141, 92] on div "09:00-18:00 BST 3/3" at bounding box center [151, 91] width 54 height 3
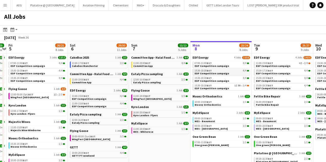
scroll to position [0, 178]
click at [278, 73] on span "EDF Competition campaign" at bounding box center [273, 73] width 34 height 3
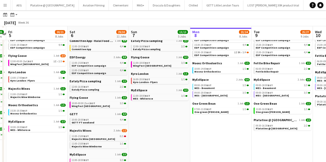
scroll to position [34, 0]
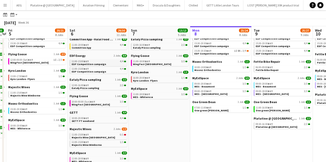
click at [91, 64] on span "EDF Competition campaign" at bounding box center [89, 63] width 34 height 3
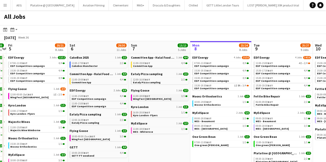
scroll to position [0, 178]
click at [145, 95] on span "11:00-18:00 BST" at bounding box center [141, 96] width 17 height 3
click at [209, 74] on span "EDF Competition campaign" at bounding box center [212, 73] width 34 height 3
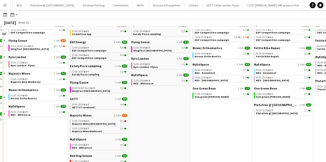
scroll to position [51, 0]
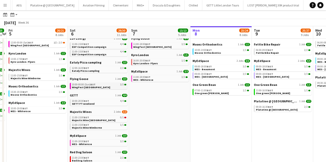
click at [90, 83] on link "10:00-00:00 (Sun) BST 3/3 WingFest Bristol" at bounding box center [99, 86] width 54 height 6
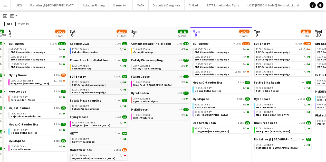
scroll to position [65, 0]
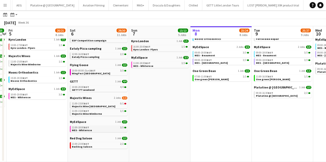
click at [93, 128] on div "11:00-18:00 BST 3/3" at bounding box center [99, 127] width 54 height 3
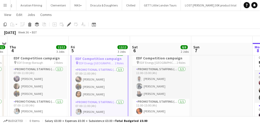
scroll to position [7, 0]
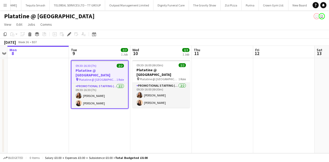
scroll to position [0, 1997]
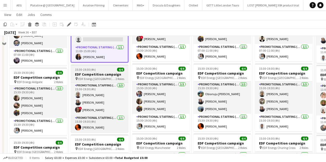
scroll to position [51, 0]
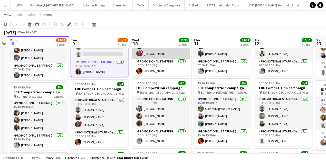
click at [160, 56] on app-card-role "Promotional Staffing (Flyering Staff) 3/3 15:30-19:30 (4h) Obianuju Rosemary Of…" at bounding box center [161, 42] width 58 height 32
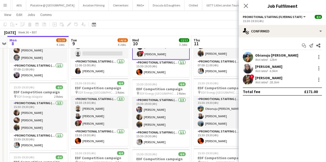
click at [268, 84] on div "Not rated 28.1km" at bounding box center [268, 82] width 27 height 4
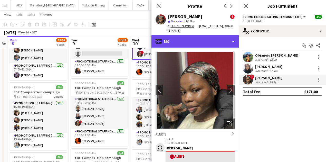
click at [210, 39] on div "profile Bio" at bounding box center [194, 41] width 87 height 12
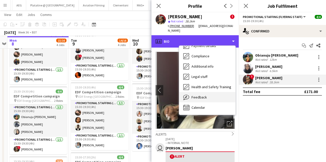
scroll to position [120, 0]
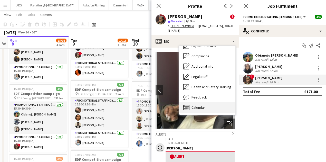
click at [192, 103] on div "Calendar Calendar" at bounding box center [207, 107] width 56 height 10
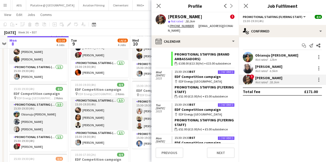
scroll to position [548, 0]
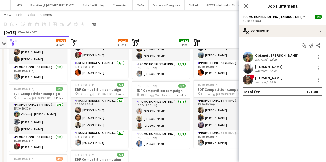
click at [244, 9] on app-icon "Close pop-in" at bounding box center [245, 5] width 7 height 7
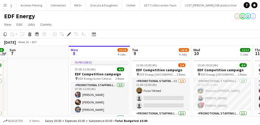
click at [231, 14] on div "EDF Energy user user user user" at bounding box center [130, 15] width 260 height 10
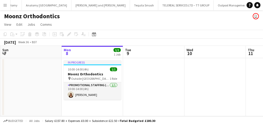
scroll to position [0, 1885]
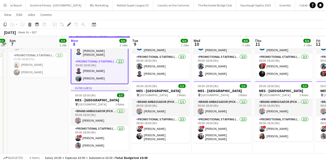
scroll to position [153, 0]
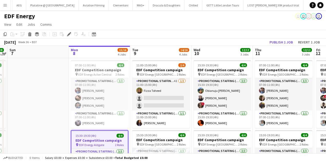
click at [8, 4] on button "Menu" at bounding box center [5, 5] width 10 height 10
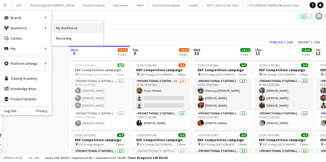
click at [55, 28] on link "My Workforce" at bounding box center [77, 28] width 51 height 10
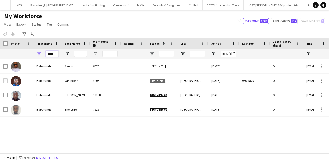
click at [49, 53] on input "*****" at bounding box center [52, 54] width 13 height 6
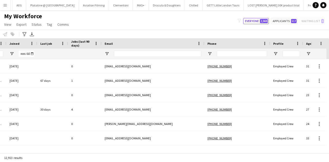
click at [227, 48] on div "Phone" at bounding box center [237, 43] width 60 height 10
click at [227, 53] on input "Phone Filter Input" at bounding box center [241, 54] width 50 height 6
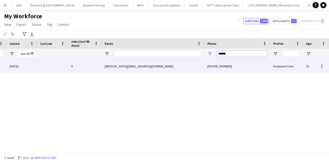
type input "******"
click at [200, 73] on div "kyra.will@outlook.com" at bounding box center [152, 66] width 103 height 14
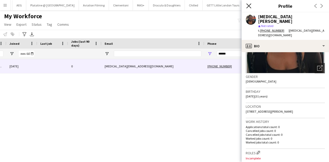
click at [248, 7] on icon "Close pop-in" at bounding box center [248, 5] width 5 height 5
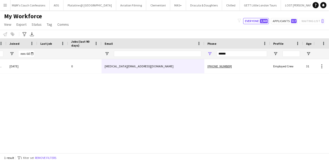
scroll to position [0, 202]
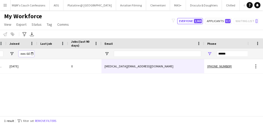
click at [26, 54] on input "Joined Filter Input" at bounding box center [26, 54] width 15 height 6
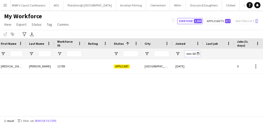
scroll to position [0, 31]
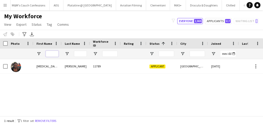
click at [51, 53] on input "First Name Filter Input" at bounding box center [52, 54] width 13 height 6
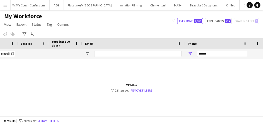
scroll to position [0, 226]
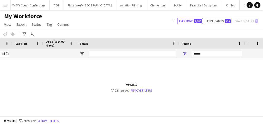
type input "****"
click at [206, 54] on input "******" at bounding box center [217, 54] width 50 height 6
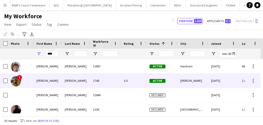
click at [55, 79] on div "Sean" at bounding box center [47, 80] width 28 height 14
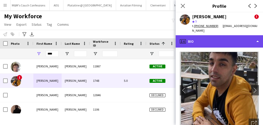
click at [226, 37] on div "profile Bio" at bounding box center [219, 41] width 87 height 12
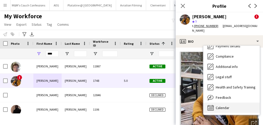
click at [229, 105] on span "Calendar" at bounding box center [223, 107] width 14 height 5
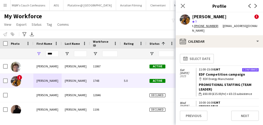
click at [182, 125] on html "Menu Boards Boards Boards All jobs Status Workforce Workforce My Workforce Recr…" at bounding box center [131, 62] width 263 height 125
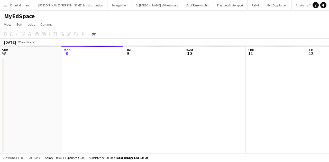
scroll to position [0, 177]
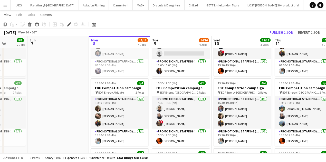
scroll to position [0, 158]
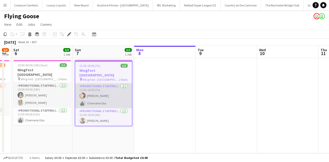
scroll to position [0, 173]
click at [98, 92] on app-card-role "Promotional Staffing (Brand Ambassadors) [DATE] 11:00-18:00 (7h) [PERSON_NAME] …" at bounding box center [103, 95] width 56 height 25
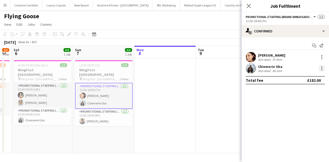
click at [322, 67] on div at bounding box center [321, 66] width 1 height 1
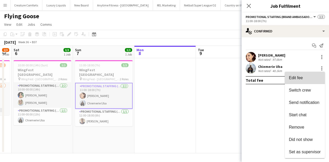
click at [296, 78] on span "Edit fee" at bounding box center [296, 77] width 14 height 4
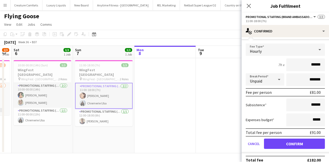
scroll to position [43, 0]
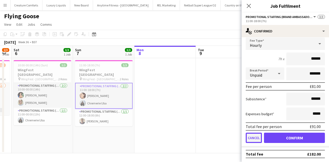
click at [253, 139] on button "Cancel" at bounding box center [253, 137] width 16 height 10
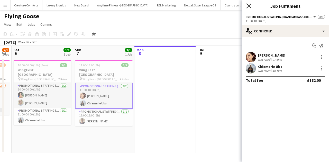
click at [248, 6] on icon "Close pop-in" at bounding box center [248, 5] width 5 height 5
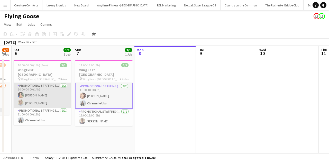
click at [46, 91] on app-card-role "Promotional Staffing (Brand Ambassadors) 2/2 10:00-00:00 (14h) Catalina Tobar Z…" at bounding box center [43, 95] width 58 height 25
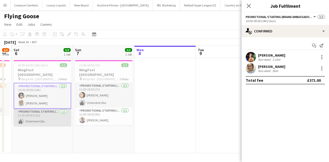
click at [50, 111] on app-card-role "Promotional Staffing (Brand Ambassadors) 1/1 11:00-00:00 (13h) Chiemerie Uba" at bounding box center [43, 117] width 58 height 17
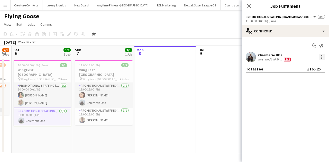
click at [319, 58] on div at bounding box center [321, 57] width 6 height 6
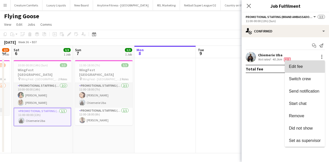
click at [296, 65] on span "Edit fee" at bounding box center [296, 66] width 14 height 4
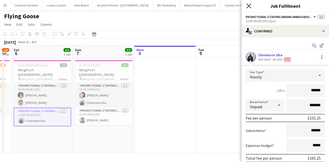
click at [250, 7] on icon at bounding box center [248, 5] width 5 height 5
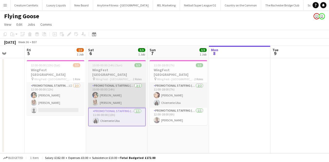
scroll to position [0, 159]
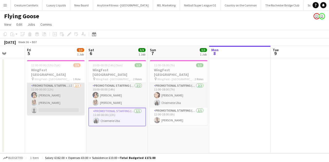
click at [62, 97] on app-card-role "Promotional Staffing (Brand Ambassadors) 1I 2/3 12:00-00:00 (12h) Catalina Toba…" at bounding box center [56, 99] width 58 height 32
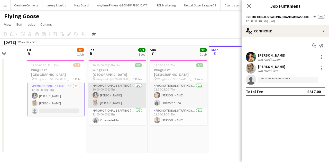
click at [100, 91] on app-card-role "Promotional Staffing (Brand Ambassadors) 2/2 10:00-00:00 (14h) Catalina Tobar Z…" at bounding box center [117, 95] width 58 height 25
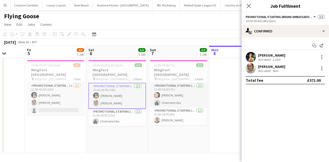
click at [287, 57] on div "Catalina Tobar Not rated 2.1km" at bounding box center [284, 57] width 87 height 10
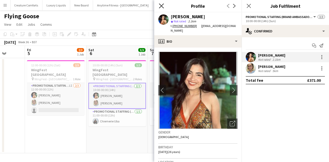
click at [160, 5] on icon "Close pop-in" at bounding box center [161, 5] width 5 height 5
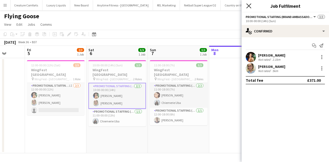
click at [250, 6] on icon "Close pop-in" at bounding box center [248, 5] width 5 height 5
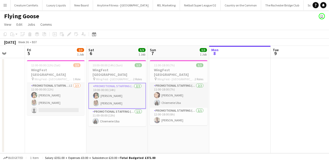
click at [116, 53] on app-board-header-date "Sat 6 3/3 1 Job" at bounding box center [116, 52] width 61 height 12
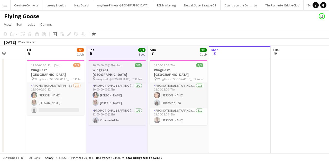
click at [111, 63] on span "10:00-00:00 (14h) (Sun)" at bounding box center [107, 65] width 30 height 4
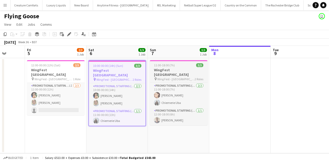
click at [184, 63] on div "11:00-18:00 (7h) 3/3" at bounding box center [179, 65] width 58 height 4
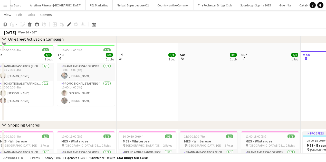
scroll to position [120, 0]
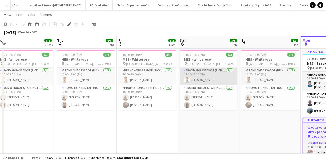
click at [206, 74] on app-card-role "Brand Ambassador (Pick up) [DATE] 11:00-18:00 (7h) [PERSON_NAME]" at bounding box center [209, 76] width 58 height 17
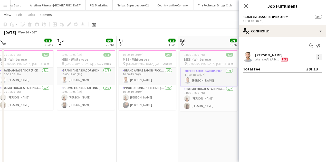
click at [320, 56] on div at bounding box center [319, 57] width 6 height 6
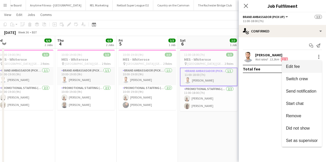
click at [299, 66] on span "Edit fee" at bounding box center [293, 66] width 14 height 4
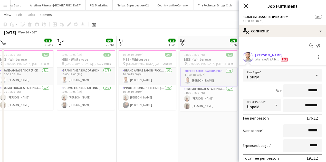
click at [247, 5] on icon at bounding box center [245, 5] width 5 height 5
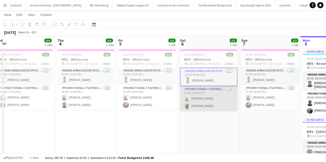
click at [221, 92] on app-card-role "Promotional Staffing (Brand Ambassadors) [DATE] 11:00-18:00 (7h) [PERSON_NAME]" at bounding box center [209, 98] width 58 height 25
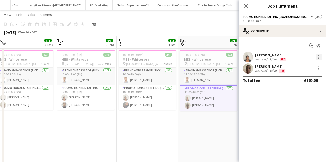
click at [316, 55] on div at bounding box center [319, 57] width 6 height 6
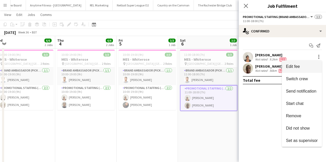
click at [293, 67] on span "Edit fee" at bounding box center [293, 66] width 14 height 4
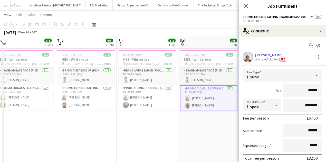
click at [248, 3] on app-icon "Close pop-in" at bounding box center [245, 5] width 7 height 7
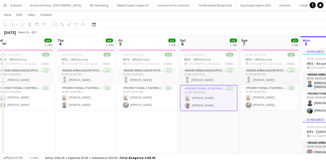
click at [215, 94] on app-card-role "Promotional Staffing (Brand Ambassadors) [DATE] 11:00-18:00 (7h) [PERSON_NAME]" at bounding box center [209, 98] width 58 height 26
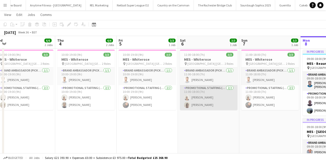
click at [216, 92] on app-card-role "Promotional Staffing (Brand Ambassadors) [DATE] 11:00-18:00 (7h) [PERSON_NAME]" at bounding box center [209, 97] width 58 height 25
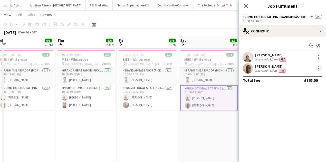
click at [318, 69] on div at bounding box center [319, 68] width 6 height 6
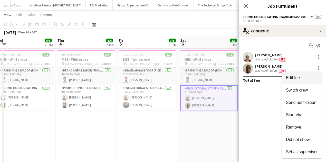
click at [288, 77] on span "Edit fee" at bounding box center [293, 77] width 14 height 4
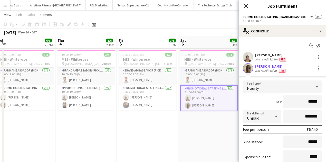
click at [246, 5] on icon "Close pop-in" at bounding box center [245, 5] width 5 height 5
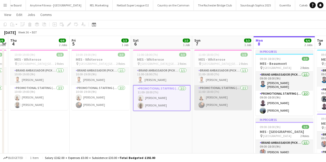
scroll to position [0, 176]
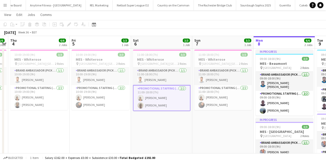
click at [180, 89] on app-card-role "Promotional Staffing (Brand Ambassadors) [DATE] 11:00-18:00 (7h) [PERSON_NAME]" at bounding box center [162, 98] width 58 height 26
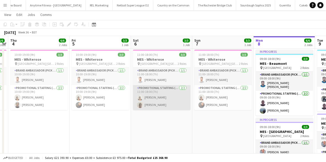
click at [180, 89] on app-card-role "Promotional Staffing (Brand Ambassadors) [DATE] 11:00-18:00 (7h) [PERSON_NAME]" at bounding box center [162, 97] width 58 height 25
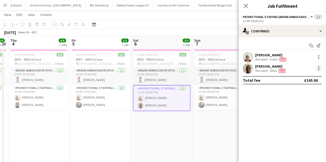
click at [319, 68] on div at bounding box center [319, 68] width 6 height 6
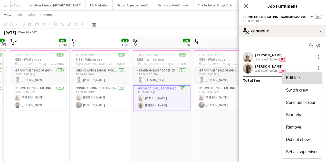
click at [290, 75] on span "Edit fee" at bounding box center [293, 77] width 14 height 4
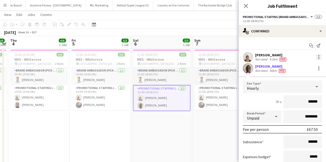
click at [316, 56] on div at bounding box center [319, 57] width 6 height 6
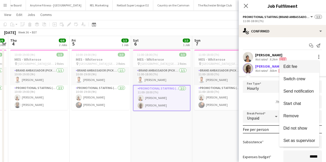
click at [295, 63] on button "Edit fee" at bounding box center [299, 66] width 40 height 12
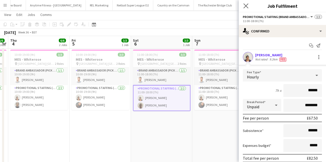
click at [243, 8] on app-icon "Close pop-in" at bounding box center [245, 5] width 7 height 7
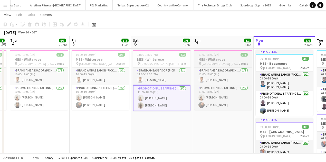
click at [210, 59] on h3 "MES - Whiterose" at bounding box center [223, 59] width 58 height 5
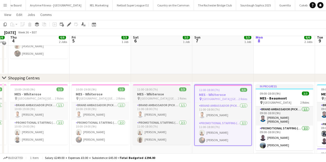
scroll to position [86, 0]
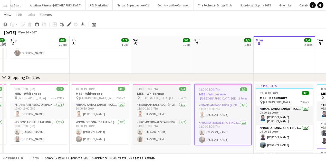
click at [157, 87] on div "11:00-18:00 (7h) 3/3" at bounding box center [162, 89] width 58 height 4
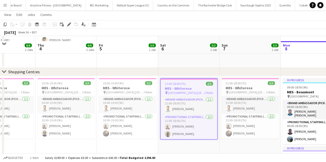
scroll to position [112, 0]
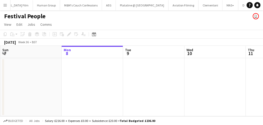
scroll to position [0, 2422]
click at [8, 8] on button "Menu" at bounding box center [5, 5] width 10 height 10
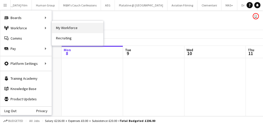
click at [53, 28] on link "My Workforce" at bounding box center [77, 28] width 51 height 10
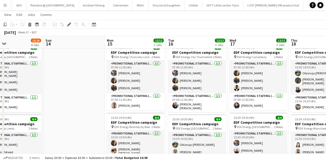
scroll to position [17, 0]
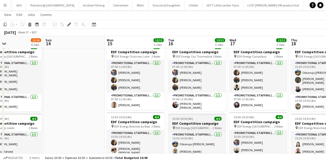
click at [195, 118] on div "15:30-19:30 (4h) 4/4" at bounding box center [197, 119] width 58 height 4
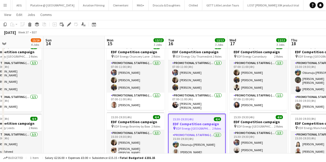
click at [196, 121] on h3 "EDF Competition campaign" at bounding box center [197, 123] width 56 height 5
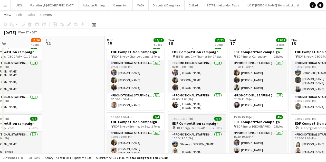
click at [196, 121] on h3 "EDF Competition campaign" at bounding box center [197, 123] width 58 height 5
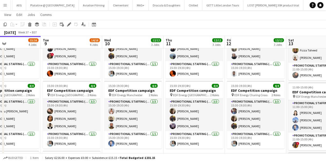
scroll to position [0, 204]
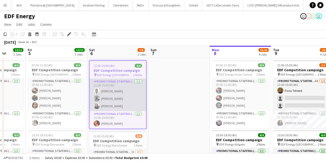
scroll to position [0, 158]
click at [136, 90] on app-card-role "Promotional Staffing (Flyering Staff) 3/3 11:00-15:00 (4h) Hammed Yakub Saif Ha…" at bounding box center [118, 95] width 56 height 32
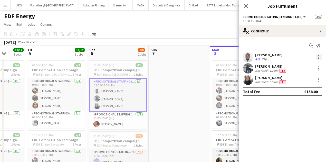
click at [316, 57] on div at bounding box center [319, 57] width 6 height 6
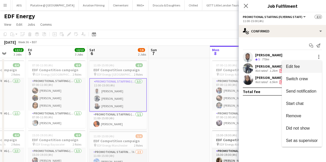
click at [304, 66] on span "Edit fee" at bounding box center [302, 66] width 32 height 5
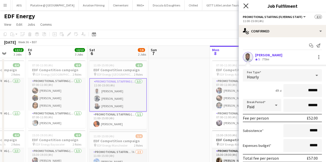
click at [247, 4] on icon "Close pop-in" at bounding box center [245, 5] width 5 height 5
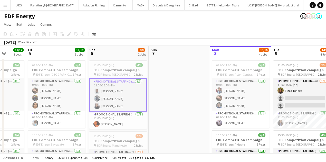
click at [125, 98] on app-card-role "Promotional Staffing (Flyering Staff) 3/3 11:00-15:00 (4h) Hammed Yakub Saif Ha…" at bounding box center [118, 94] width 58 height 33
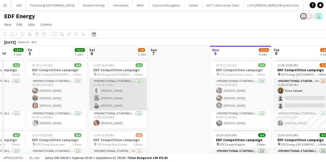
click at [118, 95] on app-card-role "Promotional Staffing (Flyering Staff) 3/3 11:00-15:00 (4h) Hammed Yakub Saif Ha…" at bounding box center [118, 94] width 58 height 32
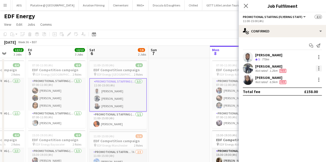
click at [317, 70] on div at bounding box center [319, 68] width 6 height 6
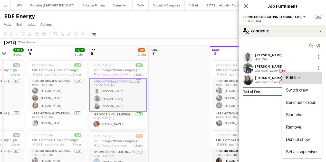
click at [300, 76] on span "Edit fee" at bounding box center [293, 77] width 14 height 4
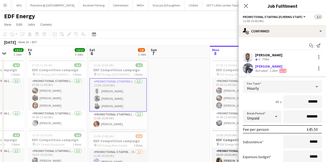
click at [271, 116] on div at bounding box center [276, 116] width 10 height 10
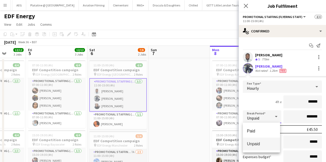
click at [308, 119] on div at bounding box center [163, 81] width 326 height 162
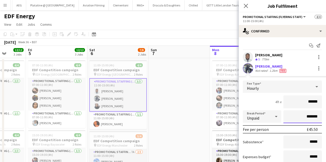
click at [307, 118] on input "*******" at bounding box center [302, 116] width 39 height 13
drag, startPoint x: 305, startPoint y: 117, endPoint x: 302, endPoint y: 116, distance: 2.8
click at [302, 116] on input "*******" at bounding box center [302, 116] width 39 height 13
type input "******"
click at [263, 98] on div "4h x ******" at bounding box center [282, 101] width 79 height 13
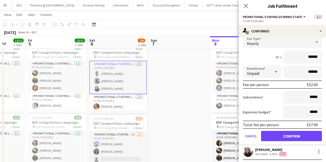
scroll to position [54, 0]
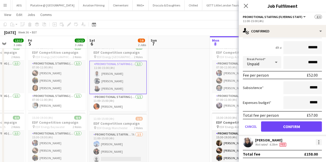
click at [316, 144] on div at bounding box center [319, 142] width 6 height 6
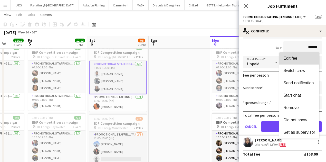
click at [296, 56] on span "Edit fee" at bounding box center [290, 58] width 14 height 4
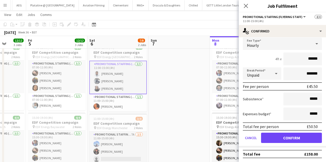
scroll to position [0, 0]
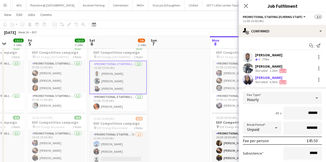
click at [280, 97] on div "Hourly" at bounding box center [277, 98] width 69 height 12
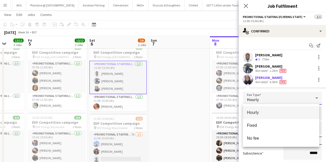
click at [249, 89] on div at bounding box center [163, 81] width 326 height 162
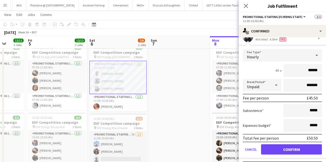
scroll to position [51, 0]
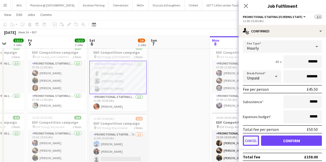
click at [253, 140] on button "Cancel" at bounding box center [251, 140] width 16 height 10
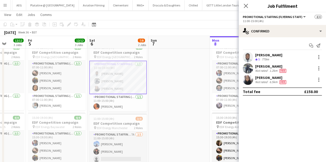
scroll to position [0, 0]
click at [318, 82] on div at bounding box center [319, 80] width 6 height 6
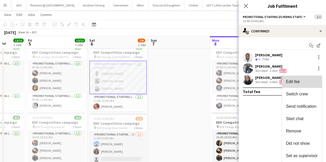
click at [295, 83] on span "Edit fee" at bounding box center [293, 81] width 14 height 4
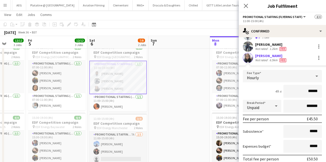
scroll to position [54, 0]
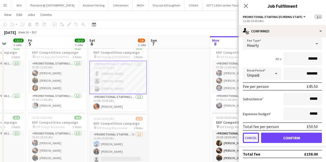
click at [250, 138] on button "Cancel" at bounding box center [251, 137] width 16 height 10
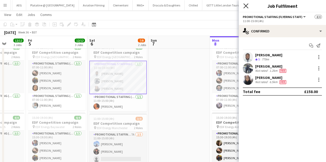
click at [244, 5] on icon "Close pop-in" at bounding box center [245, 5] width 5 height 5
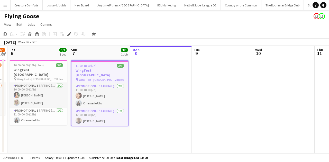
scroll to position [0, 1307]
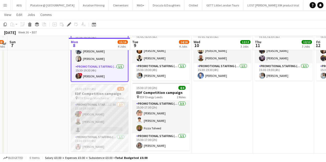
scroll to position [188, 0]
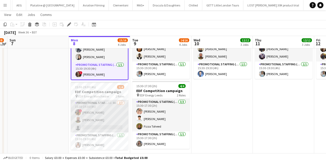
click at [110, 105] on app-card-role "Promotional Staffing (Flyering Staff) 1I 8A 2/3 15:30-19:30 (4h) ! Sean Porter …" at bounding box center [100, 116] width 58 height 32
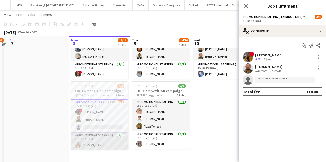
click at [93, 138] on app-card-role "Promotional Staffing (Team Leader) 1/1 15:30-19:30 (4h) Jessica Montogmery" at bounding box center [100, 140] width 58 height 17
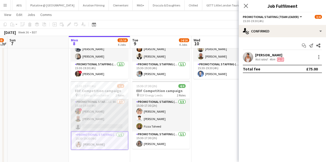
click at [121, 106] on app-card-role "Promotional Staffing (Flyering Staff) 1I 8A 2/3 15:30-19:30 (4h) ! Sean Porter …" at bounding box center [100, 115] width 58 height 32
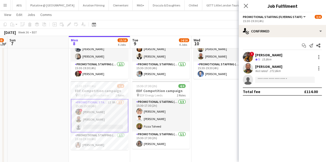
click at [264, 58] on div "15.8km" at bounding box center [267, 59] width 12 height 4
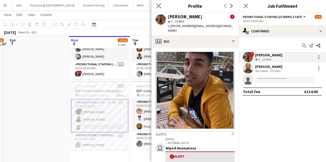
click at [161, 6] on app-icon "Close pop-in" at bounding box center [158, 5] width 7 height 7
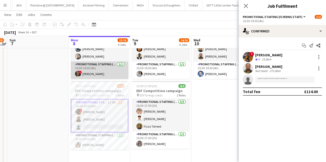
click at [111, 72] on app-card-role "Promotional Staffing (Team Leader) 1/1 15:30-19:30 (4h) ! Sadia Mustapha" at bounding box center [100, 69] width 58 height 17
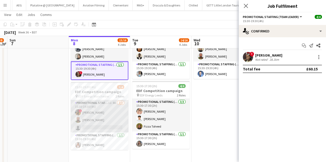
click at [114, 122] on app-card-role "Promotional Staffing (Flyering Staff) 1I 8A 2/3 15:30-19:30 (4h) ! Sean Porter …" at bounding box center [100, 116] width 58 height 32
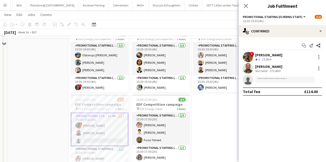
scroll to position [154, 0]
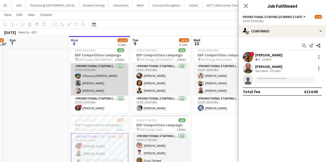
click at [97, 81] on app-card-role "Promotional Staffing (Flyering Staff) 3/3 15:30-19:30 (4h) Obianuju Rosemary Of…" at bounding box center [100, 79] width 58 height 32
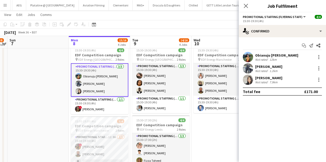
click at [289, 61] on div "Not rated 12km" at bounding box center [276, 60] width 43 height 4
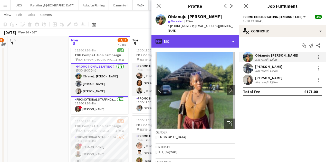
click at [198, 36] on div "profile Bio" at bounding box center [194, 41] width 87 height 12
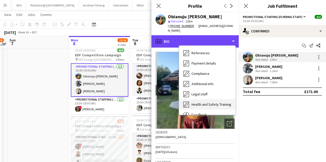
scroll to position [69, 0]
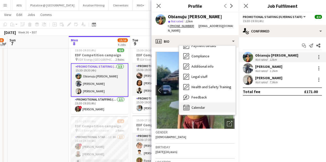
click at [208, 102] on div "Calendar Calendar" at bounding box center [207, 107] width 56 height 10
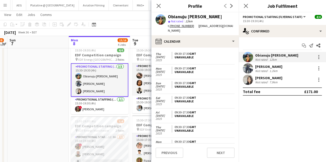
scroll to position [131, 0]
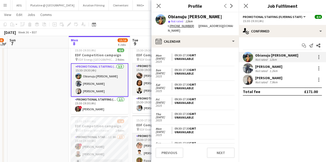
click at [258, 68] on div "[PERSON_NAME]" at bounding box center [268, 66] width 27 height 5
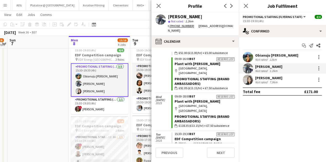
scroll to position [701, 0]
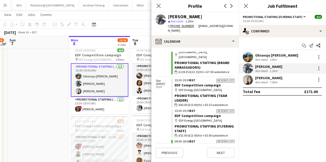
click at [262, 80] on div "Not rated" at bounding box center [261, 82] width 13 height 4
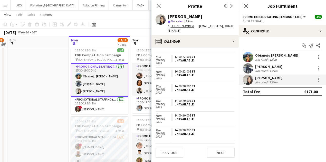
scroll to position [251, 0]
click at [159, 7] on icon at bounding box center [158, 5] width 5 height 5
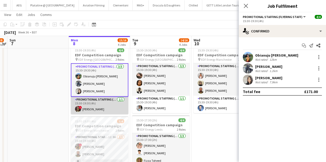
click at [106, 97] on app-card-role "Promotional Staffing (Team Leader) 1/1 15:30-19:30 (4h) ! Sadia Mustapha" at bounding box center [100, 105] width 58 height 17
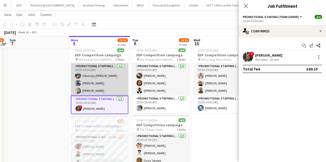
click at [109, 78] on app-card-role "Promotional Staffing (Flyering Staff) 3/3 15:30-19:30 (4h) Obianuju Rosemary Of…" at bounding box center [100, 79] width 58 height 32
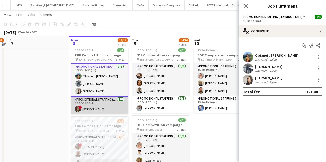
click at [114, 105] on app-card-role "Promotional Staffing (Team Leader) 1/1 15:30-19:30 (4h) ! Sadia Mustapha" at bounding box center [100, 105] width 58 height 17
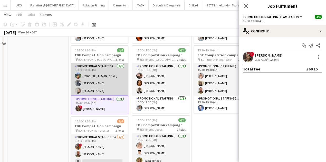
scroll to position [137, 0]
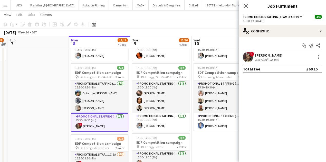
click at [280, 59] on div "28.1km" at bounding box center [275, 60] width 12 height 4
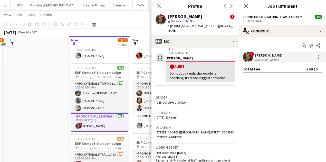
scroll to position [103, 0]
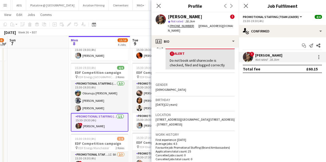
click at [176, 125] on span "15-23 Paradise Street, 51 high street . Lincoln Post code: LN5 8AN, Coventry, C…" at bounding box center [195, 121] width 79 height 8
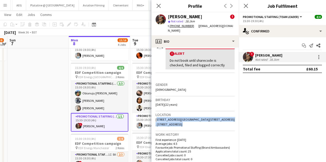
click at [176, 125] on span "15-23 Paradise Street, 51 high street . Lincoln Post code: LN5 8AN, Coventry, C…" at bounding box center [195, 121] width 79 height 8
click at [179, 123] on span "15-23 Paradise Street, 51 high street . Lincoln Post code: LN5 8AN, Coventry, C…" at bounding box center [195, 121] width 79 height 8
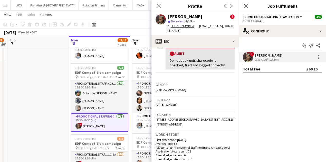
click at [179, 123] on span "15-23 Paradise Street, 51 high street . Lincoln Post code: LN5 8AN, Coventry, C…" at bounding box center [195, 121] width 79 height 8
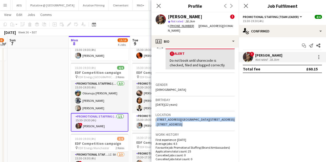
click at [179, 123] on span "15-23 Paradise Street, 51 high street . Lincoln Post code: LN5 8AN, Coventry, C…" at bounding box center [195, 121] width 79 height 8
click at [160, 6] on icon "Close pop-in" at bounding box center [158, 5] width 5 height 5
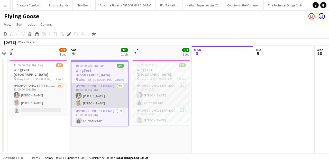
scroll to position [0, 1307]
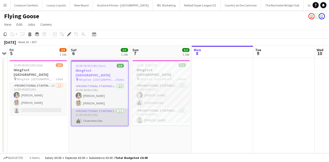
click at [109, 110] on app-card-role "Promotional Staffing (Brand Ambassadors) [DATE] 11:00-00:00 (13h) [PERSON_NAME]" at bounding box center [99, 116] width 56 height 17
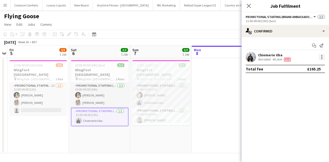
click at [318, 56] on div at bounding box center [320, 57] width 7 height 6
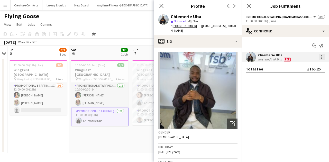
click at [319, 56] on div at bounding box center [321, 57] width 6 height 6
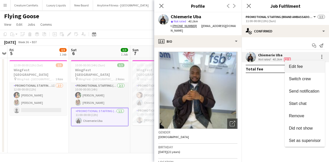
click at [299, 68] on span "Edit fee" at bounding box center [296, 66] width 14 height 4
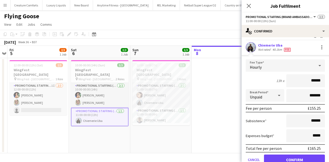
scroll to position [17, 0]
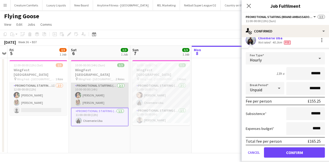
click at [108, 88] on app-card-role "Promotional Staffing (Brand Ambassadors) [DATE] 10:00-00:00 (14h) [PERSON_NAME]…" at bounding box center [100, 95] width 58 height 25
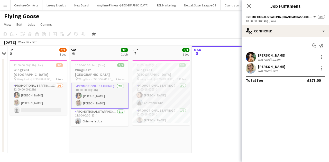
scroll to position [0, 0]
click at [320, 54] on div at bounding box center [321, 57] width 6 height 6
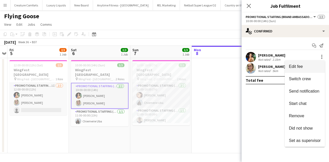
click at [301, 63] on button "Edit fee" at bounding box center [304, 66] width 40 height 12
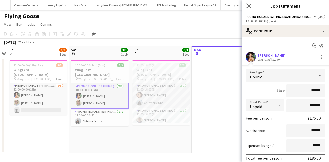
click at [246, 6] on icon "Close pop-in" at bounding box center [248, 5] width 5 height 5
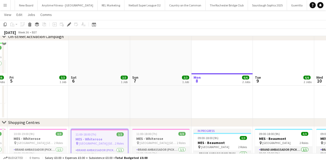
scroll to position [0, 1374]
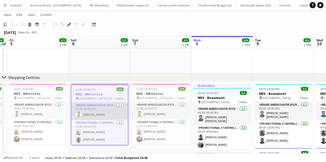
click at [108, 110] on app-card-role "Brand Ambassador (Pick up) [DATE] 11:00-18:00 (7h) [PERSON_NAME]" at bounding box center [99, 110] width 56 height 17
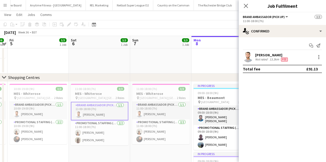
click at [322, 55] on div "[PERSON_NAME] Not rated 13.3km Fee" at bounding box center [282, 57] width 87 height 10
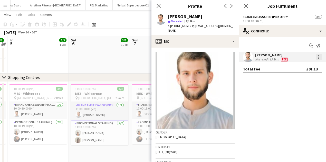
click at [319, 59] on div at bounding box center [318, 58] width 1 height 1
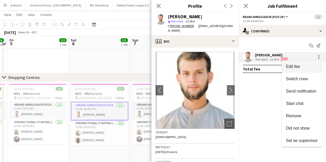
click at [301, 65] on span "Edit fee" at bounding box center [302, 66] width 32 height 5
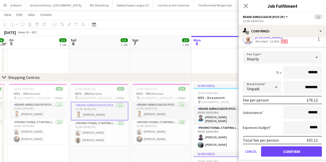
scroll to position [32, 0]
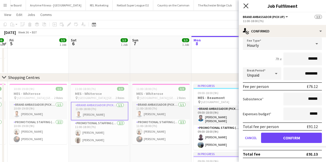
click at [247, 6] on icon "Close pop-in" at bounding box center [245, 5] width 5 height 5
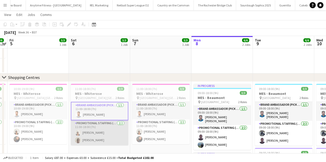
click at [93, 130] on app-card-role "Promotional Staffing (Brand Ambassadors) [DATE] 11:00-18:00 (7h) [PERSON_NAME]" at bounding box center [100, 132] width 58 height 25
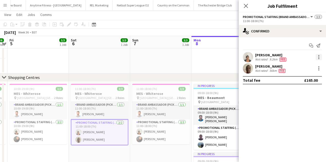
click at [318, 56] on div at bounding box center [319, 57] width 6 height 6
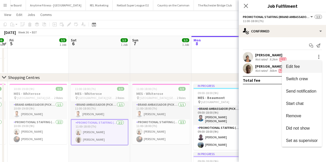
click at [302, 63] on button "Edit fee" at bounding box center [302, 66] width 40 height 12
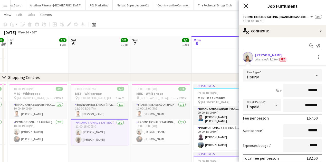
click at [246, 8] on icon "Close pop-in" at bounding box center [245, 5] width 5 height 5
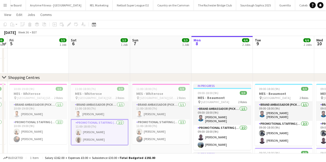
click at [108, 130] on app-card-role "Promotional Staffing (Brand Ambassadors) [DATE] 11:00-18:00 (7h) [PERSON_NAME]" at bounding box center [100, 132] width 58 height 26
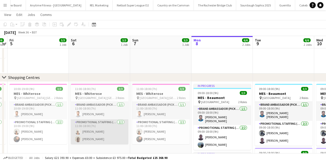
click at [110, 130] on app-card-role "Promotional Staffing (Brand Ambassadors) [DATE] 11:00-18:00 (7h) [PERSON_NAME]" at bounding box center [100, 131] width 58 height 25
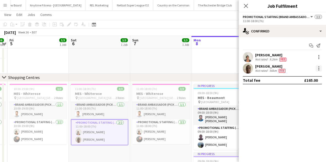
click at [317, 69] on div at bounding box center [319, 68] width 6 height 6
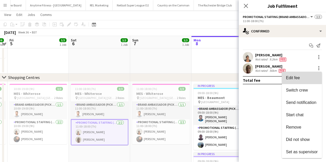
click at [295, 76] on span "Edit fee" at bounding box center [293, 77] width 14 height 4
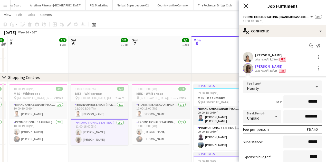
click at [244, 7] on icon "Close pop-in" at bounding box center [245, 5] width 5 height 5
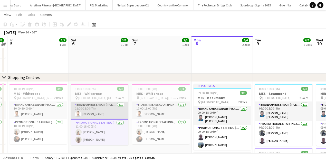
click at [92, 108] on app-card-role "Brand Ambassador (Pick up) [DATE] 11:00-18:00 (7h) [PERSON_NAME]" at bounding box center [100, 110] width 58 height 17
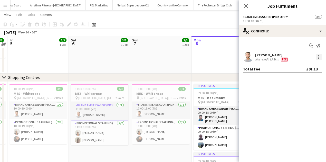
click at [319, 55] on div at bounding box center [318, 55] width 1 height 1
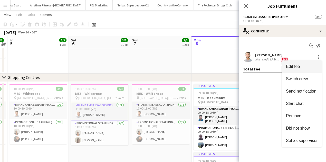
click at [301, 68] on span "Edit fee" at bounding box center [302, 66] width 32 height 5
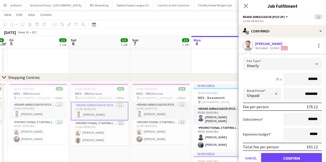
scroll to position [17, 0]
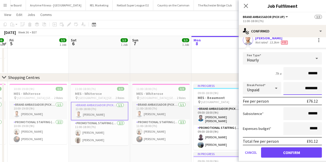
drag, startPoint x: 306, startPoint y: 88, endPoint x: 299, endPoint y: 88, distance: 6.2
click at [299, 88] on input "********" at bounding box center [302, 88] width 39 height 13
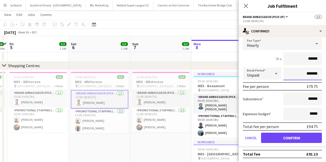
scroll to position [103, 0]
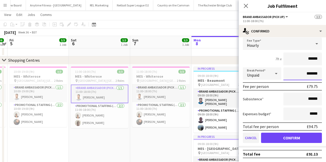
type input "*******"
click at [245, 138] on button "Cancel" at bounding box center [251, 137] width 16 height 10
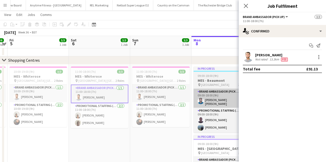
scroll to position [0, 0]
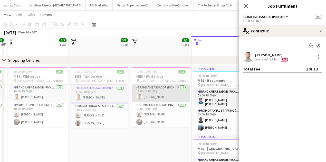
click at [184, 94] on app-card-role "Brand Ambassador (Pick up) [DATE] 11:00-18:00 (7h) [PERSON_NAME]" at bounding box center [161, 92] width 58 height 17
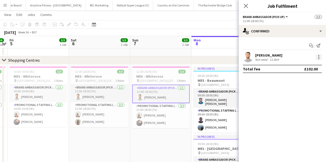
click at [319, 56] on div at bounding box center [319, 57] width 6 height 6
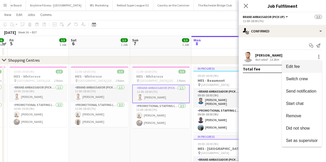
click at [307, 63] on button "Edit fee" at bounding box center [302, 66] width 40 height 12
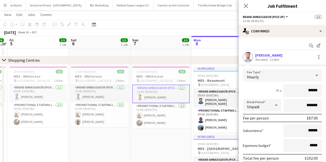
click at [246, 2] on div "Close pop-in" at bounding box center [246, 6] width 14 height 12
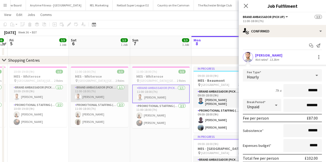
click at [117, 94] on app-card-role "Brand Ambassador (Pick up) [DATE] 11:00-18:00 (7h) [PERSON_NAME]" at bounding box center [100, 92] width 58 height 17
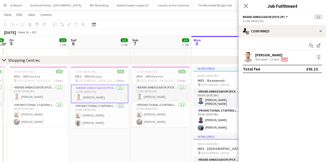
click at [318, 58] on div at bounding box center [319, 57] width 6 height 6
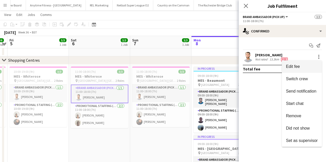
click at [299, 67] on span "Edit fee" at bounding box center [293, 66] width 14 height 4
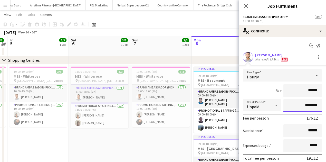
drag, startPoint x: 306, startPoint y: 104, endPoint x: 299, endPoint y: 104, distance: 6.7
click at [299, 104] on input "********" at bounding box center [302, 105] width 39 height 13
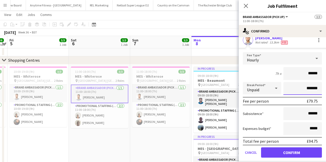
scroll to position [32, 0]
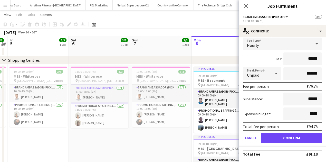
type input "*******"
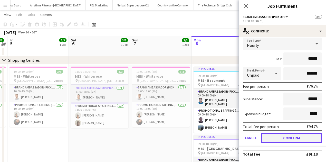
click at [288, 137] on button "Confirm" at bounding box center [291, 137] width 61 height 10
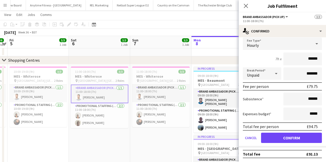
scroll to position [0, 0]
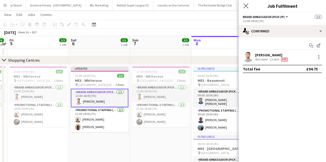
drag, startPoint x: 247, startPoint y: 6, endPoint x: 249, endPoint y: 9, distance: 3.8
click at [246, 6] on icon "Close pop-in" at bounding box center [245, 5] width 5 height 5
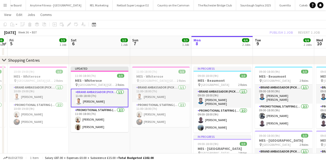
click at [283, 31] on div "Publish 1 job Revert 1 job" at bounding box center [294, 32] width 63 height 7
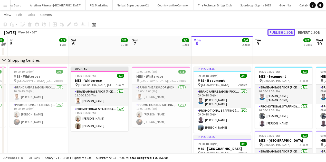
click at [281, 32] on button "Publish 1 job" at bounding box center [281, 32] width 27 height 7
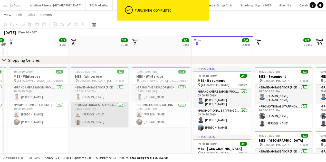
click at [110, 109] on app-card-role "Promotional Staffing (Brand Ambassadors) [DATE] 11:00-18:00 (7h) [PERSON_NAME]" at bounding box center [100, 114] width 58 height 25
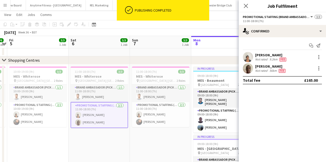
click at [319, 53] on div "[PERSON_NAME] Not rated 9.2km Fee" at bounding box center [282, 57] width 87 height 10
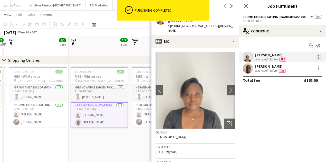
click at [319, 57] on div at bounding box center [318, 56] width 1 height 1
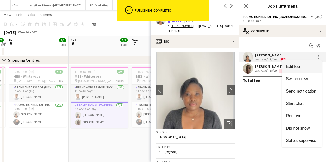
click at [301, 64] on span "Edit fee" at bounding box center [302, 66] width 32 height 5
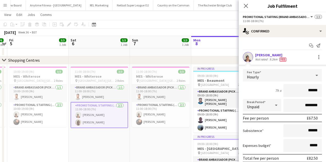
click at [249, 6] on div "Close pop-in" at bounding box center [246, 6] width 14 height 12
click at [246, 6] on icon at bounding box center [245, 5] width 5 height 5
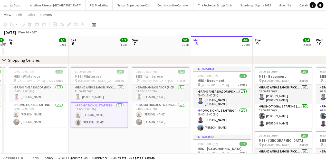
click at [96, 119] on app-card-role "Promotional Staffing (Brand Ambassadors) [DATE] 11:00-18:00 (7h) [PERSON_NAME]" at bounding box center [100, 115] width 58 height 26
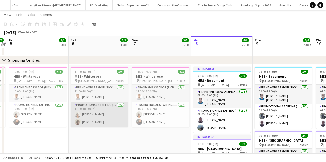
click at [93, 120] on app-card-role "Promotional Staffing (Brand Ambassadors) [DATE] 11:00-18:00 (7h) [PERSON_NAME]" at bounding box center [100, 114] width 58 height 25
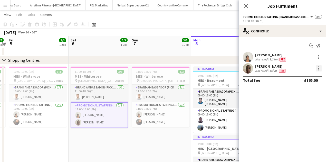
click at [320, 68] on div at bounding box center [319, 68] width 6 height 6
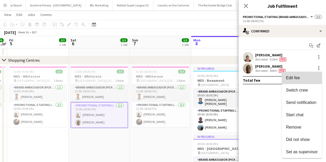
click at [297, 76] on span "Edit fee" at bounding box center [293, 77] width 14 height 4
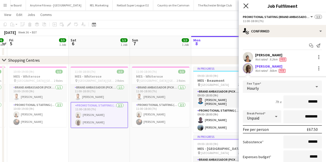
drag, startPoint x: 248, startPoint y: 4, endPoint x: 166, endPoint y: 51, distance: 94.3
click at [248, 4] on icon at bounding box center [245, 5] width 5 height 5
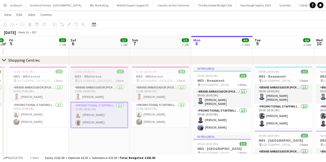
click at [105, 84] on div "Brand Ambassador (Pick up) [DATE] 11:00-18:00 (7h) [PERSON_NAME] Promotional St…" at bounding box center [100, 106] width 58 height 44
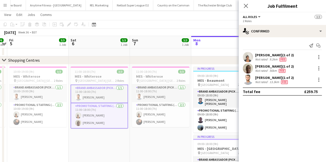
click at [97, 88] on app-card-role "Brand Ambassador (Pick up) [DATE] 11:00-18:00 (7h) [PERSON_NAME]" at bounding box center [100, 93] width 58 height 18
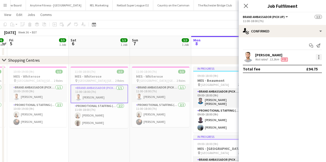
click at [320, 58] on div at bounding box center [319, 57] width 6 height 6
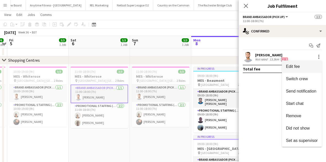
click at [298, 68] on span "Edit fee" at bounding box center [293, 66] width 14 height 4
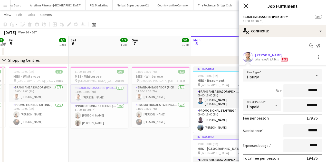
click at [244, 8] on icon "Close pop-in" at bounding box center [245, 5] width 5 height 5
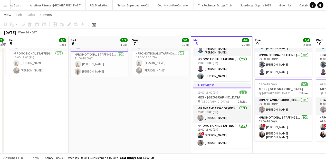
scroll to position [158, 0]
